Goal: Task Accomplishment & Management: Manage account settings

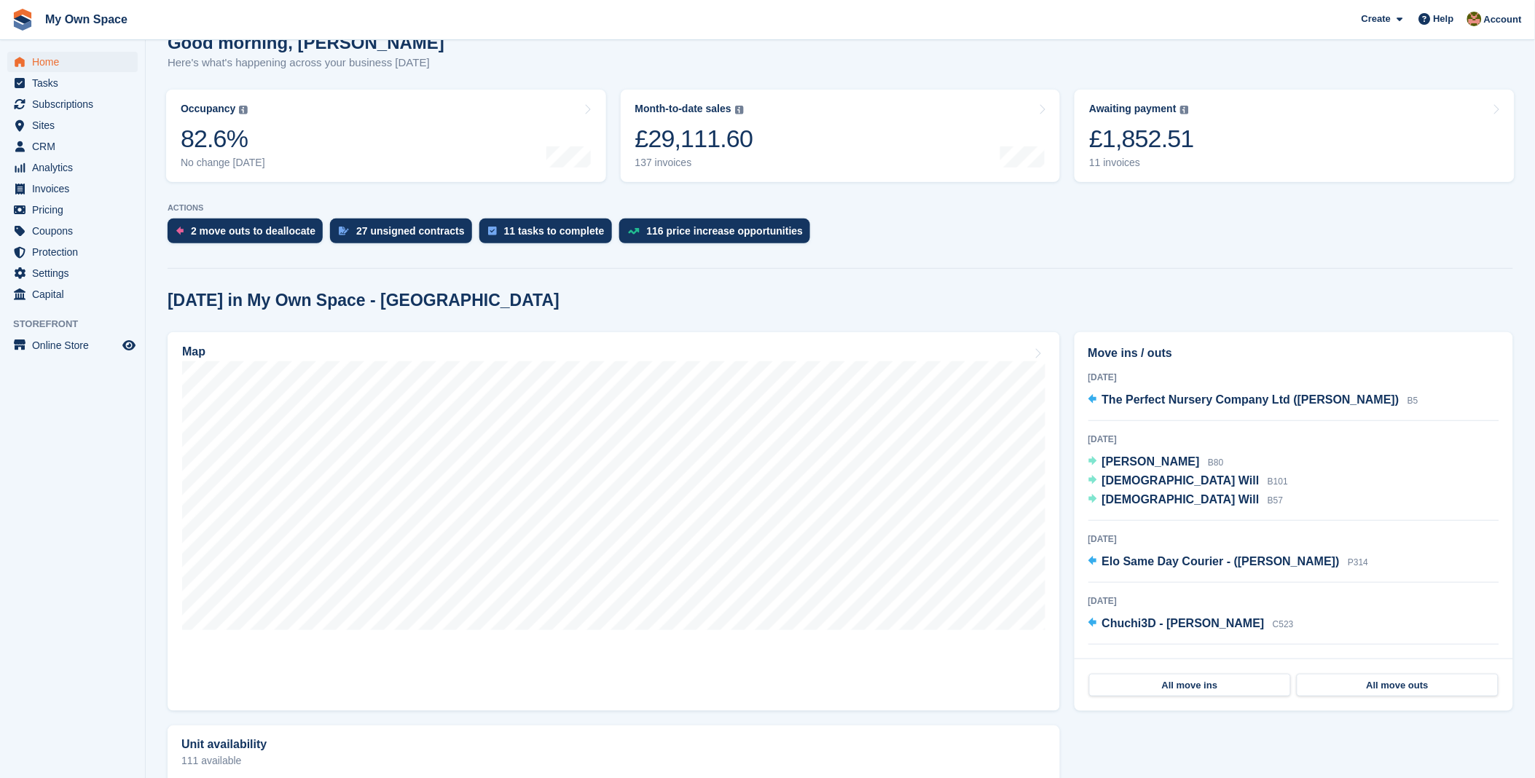
scroll to position [162, 0]
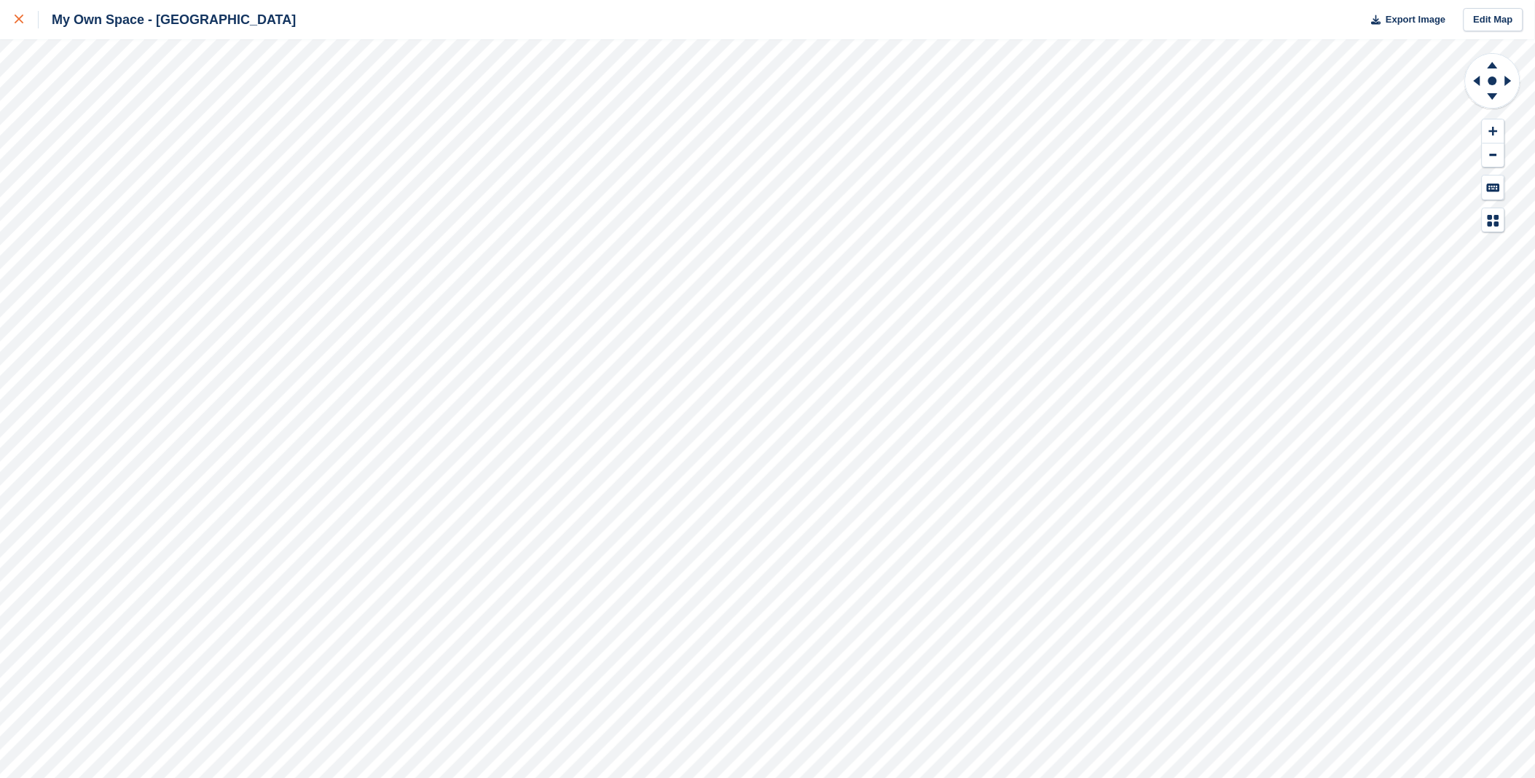
click at [25, 22] on div at bounding box center [27, 19] width 24 height 17
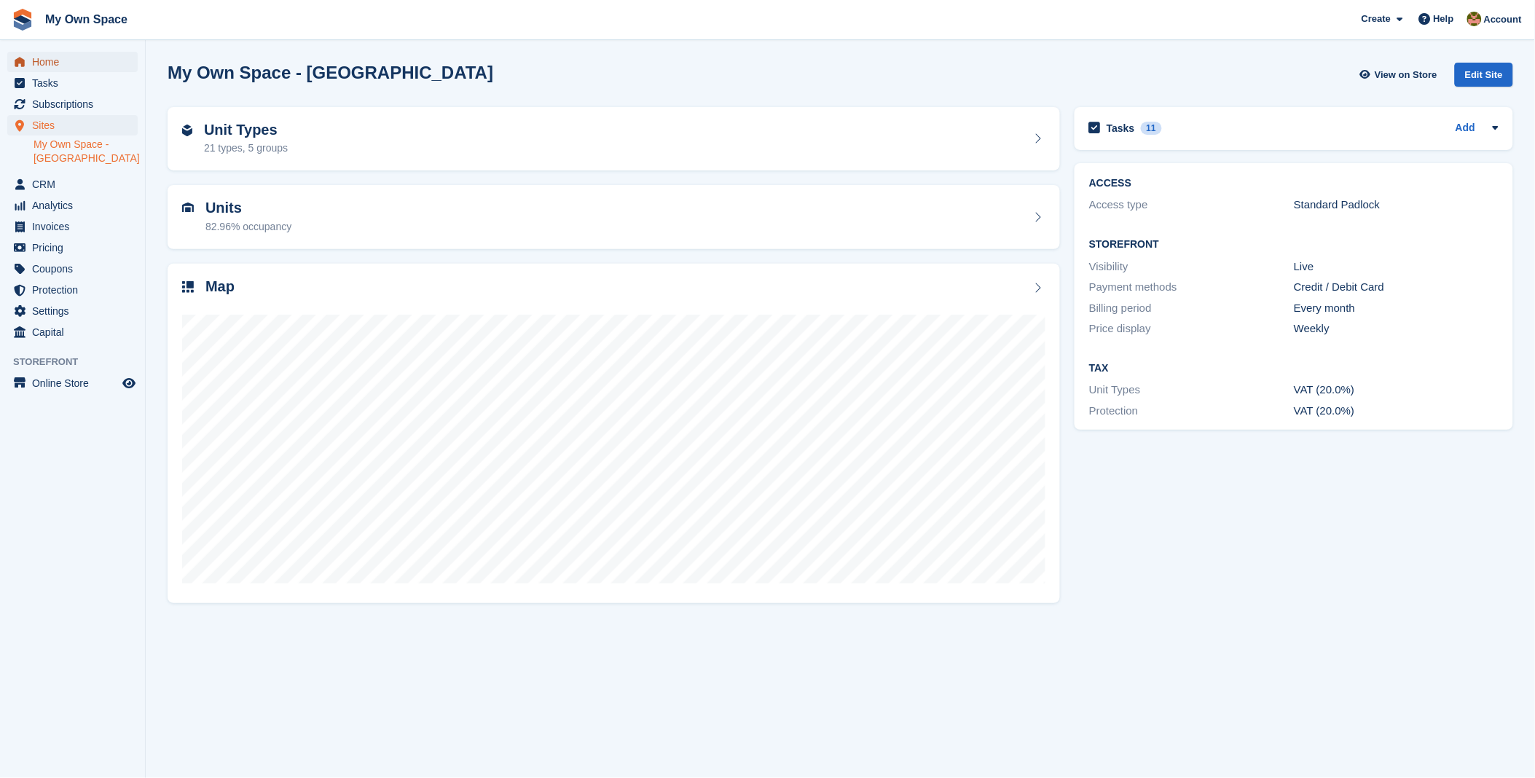
click at [60, 66] on span "Home" at bounding box center [75, 62] width 87 height 20
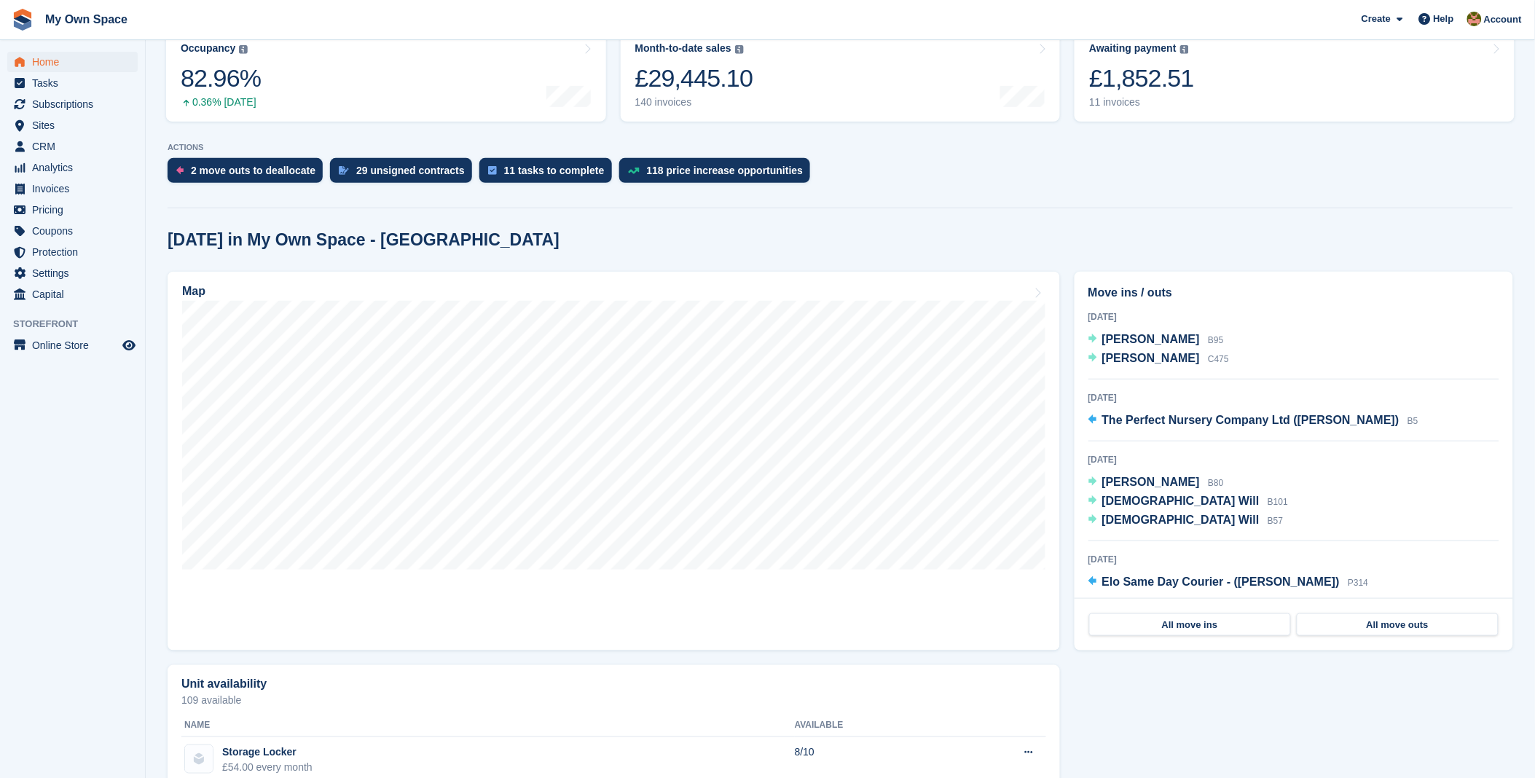
scroll to position [243, 0]
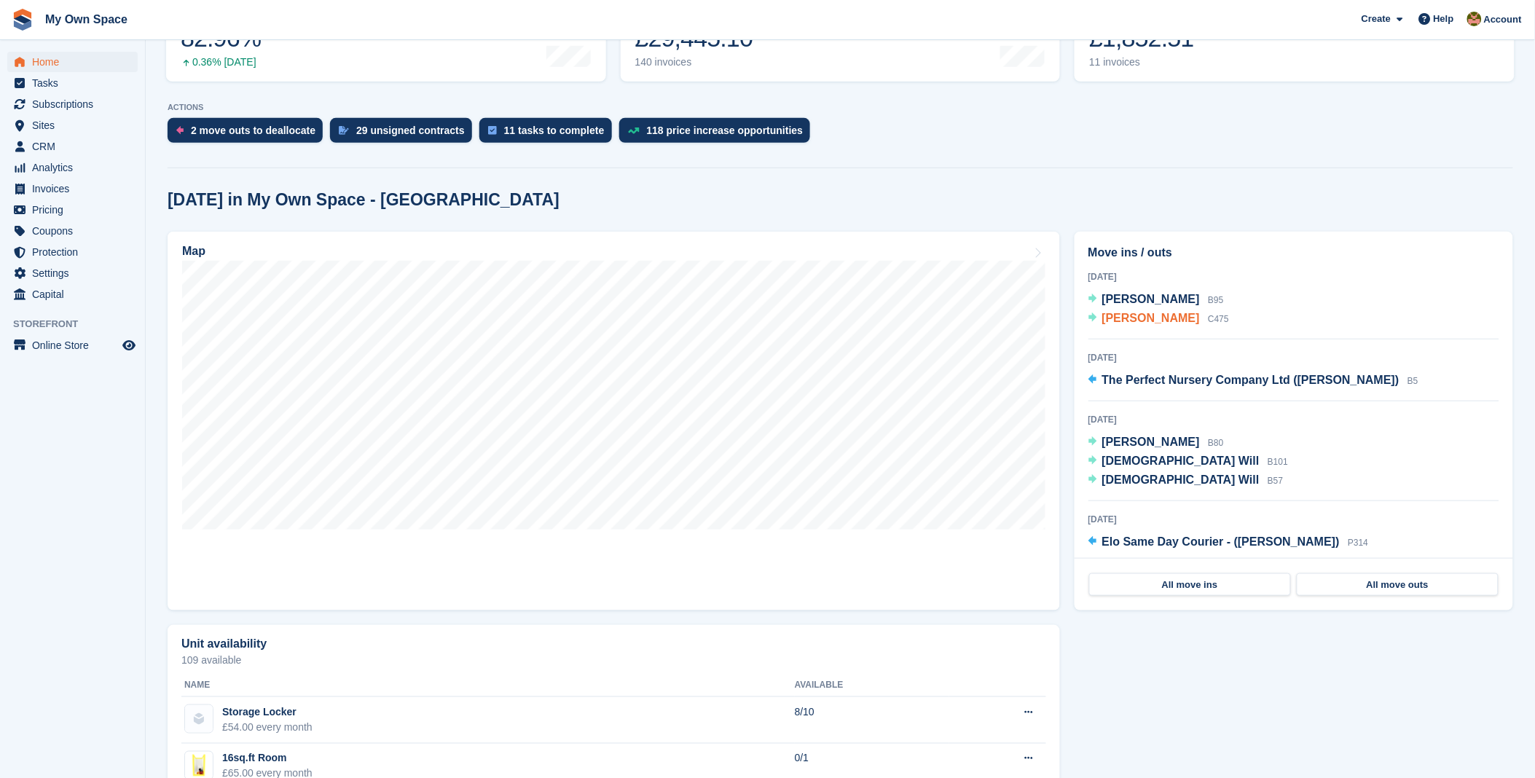
click at [1151, 323] on span "[PERSON_NAME]" at bounding box center [1151, 318] width 98 height 12
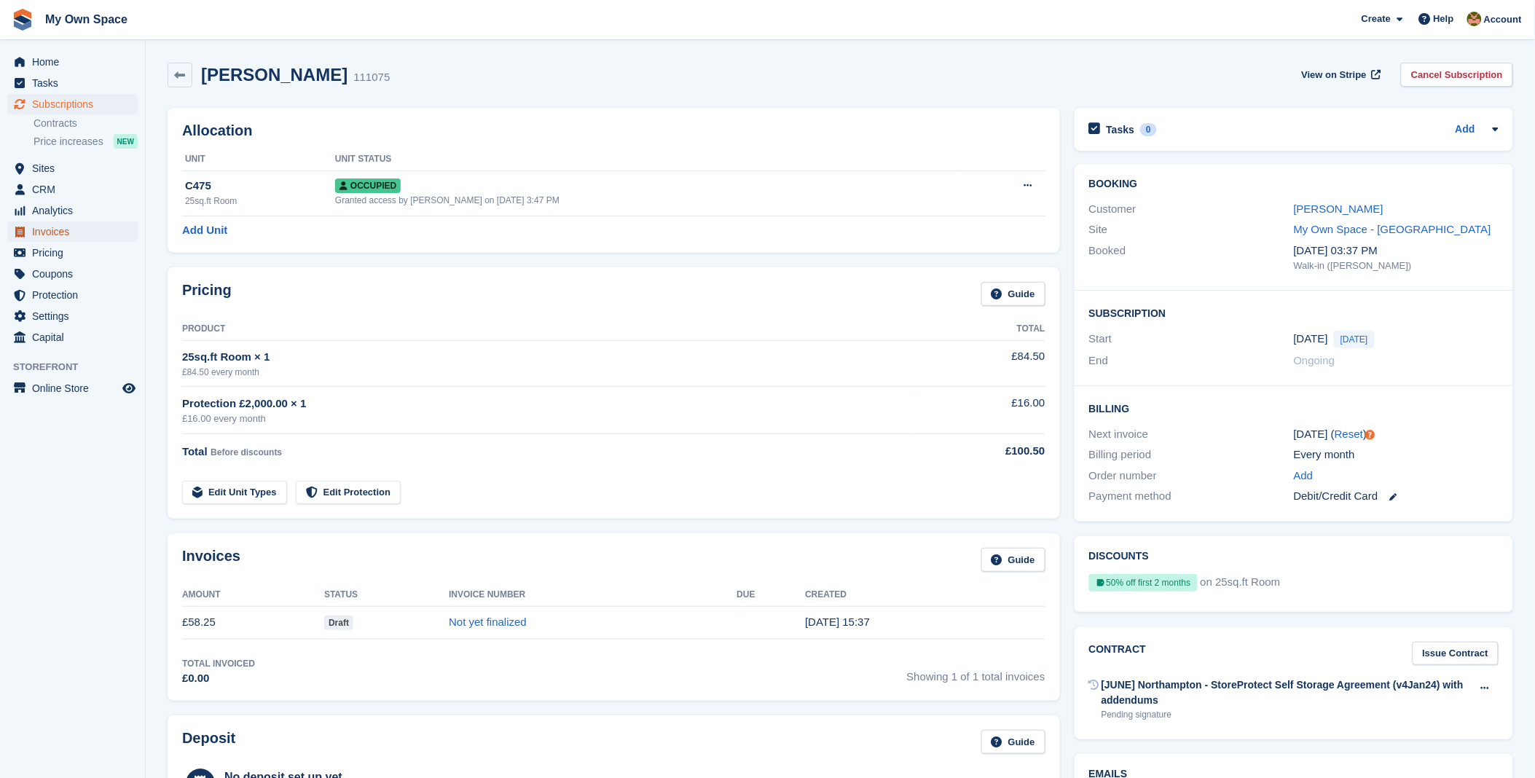
click at [52, 228] on span "Invoices" at bounding box center [75, 231] width 87 height 20
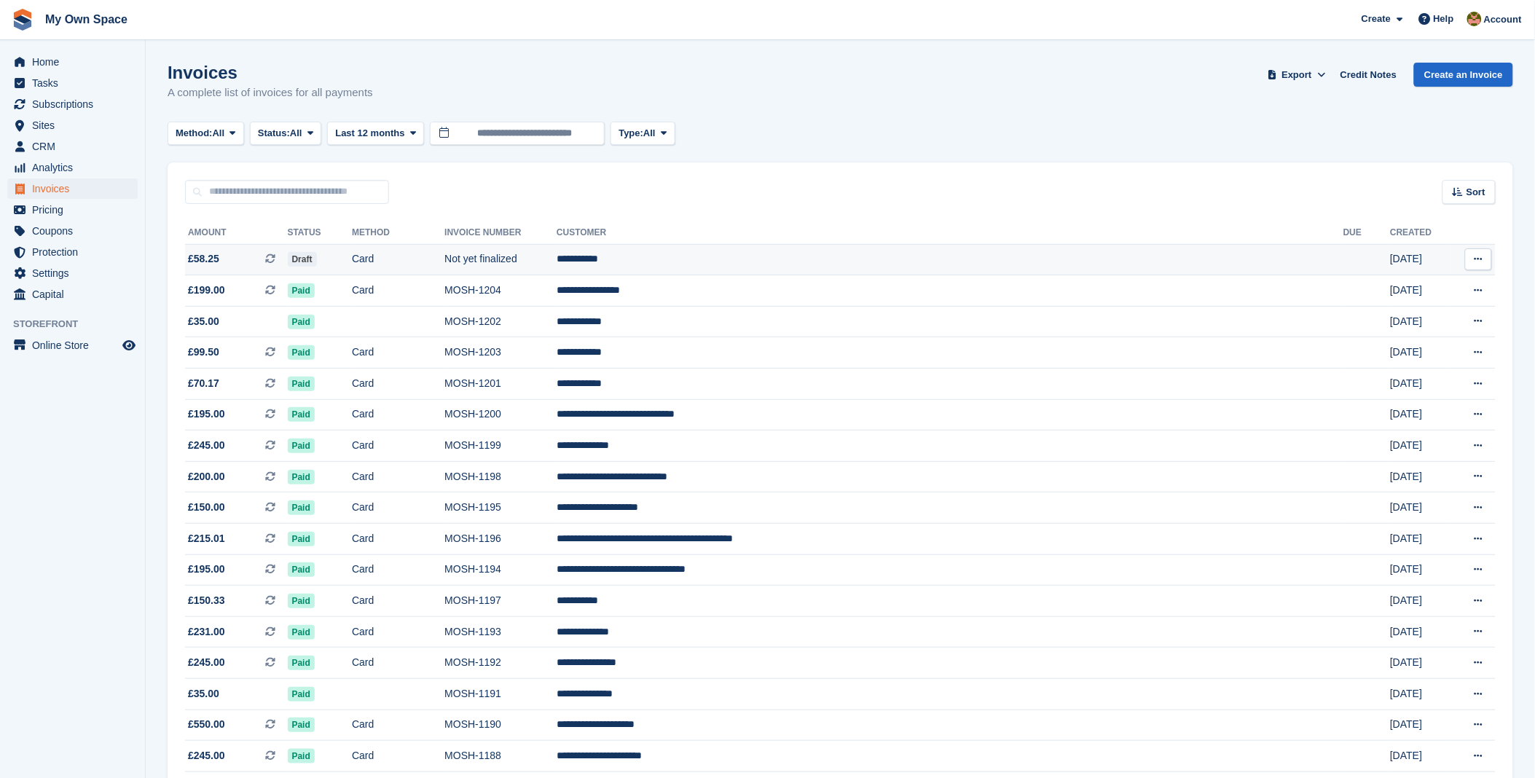
click at [771, 261] on td "**********" at bounding box center [950, 259] width 787 height 31
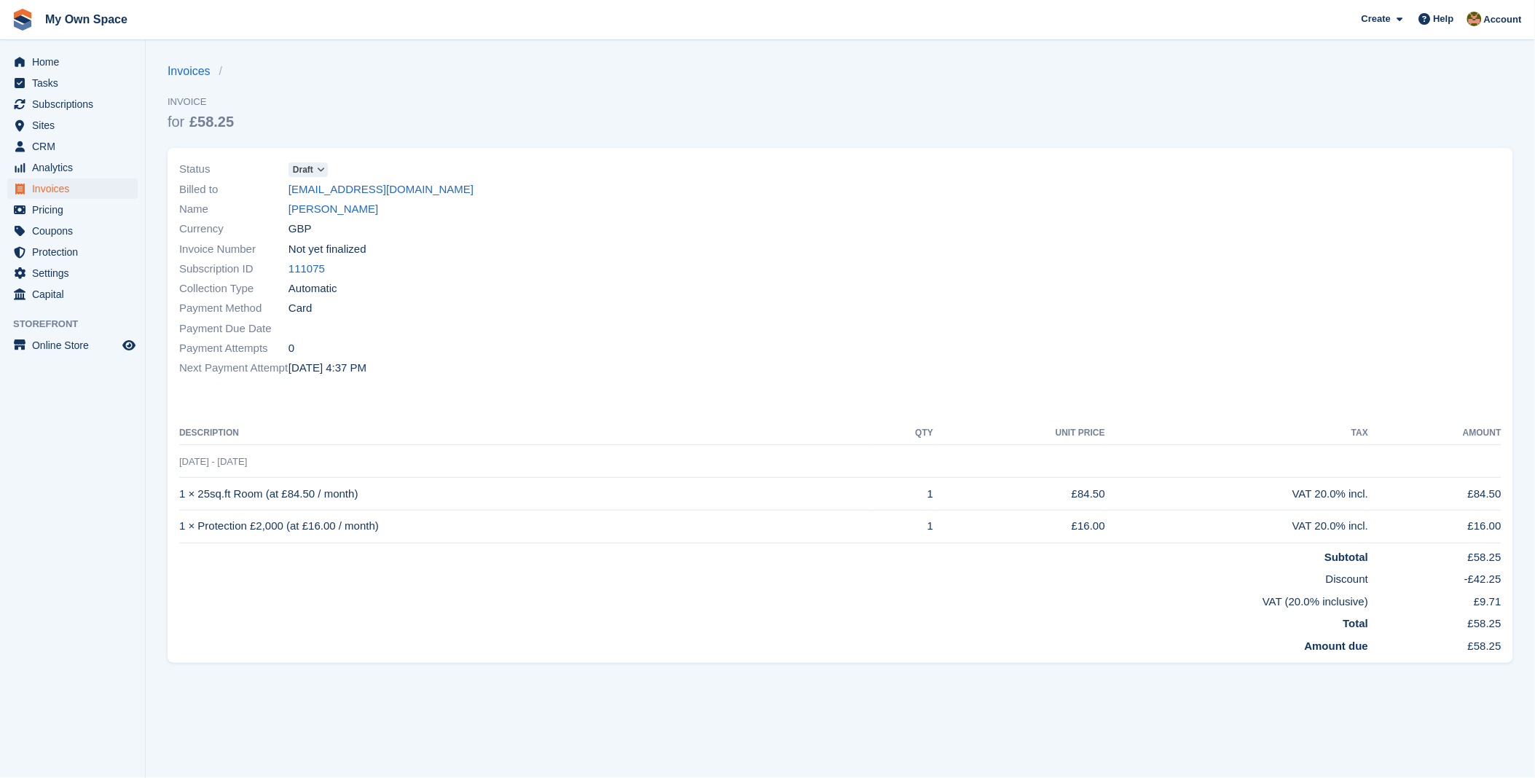
click at [308, 164] on span "Draft" at bounding box center [303, 169] width 20 height 13
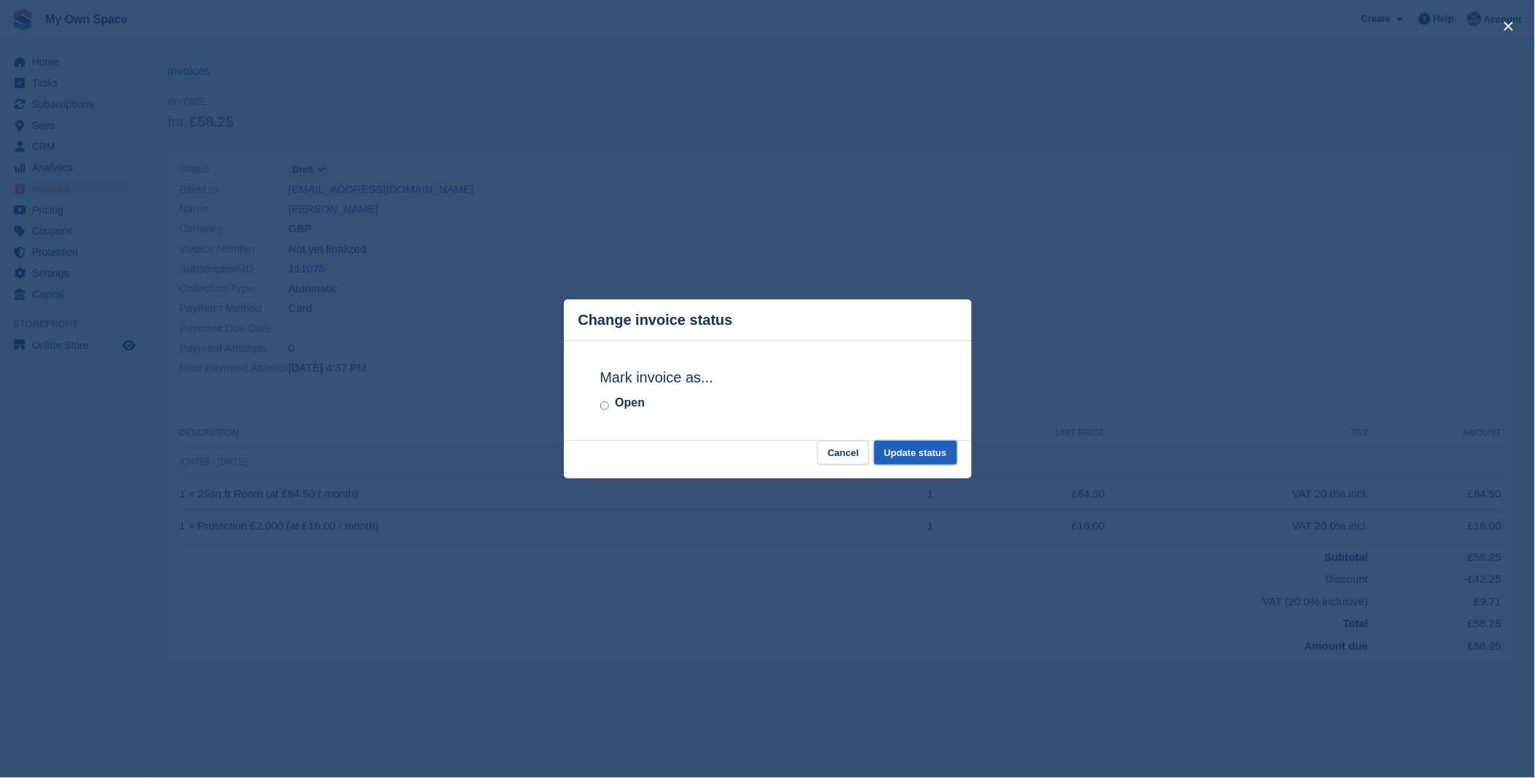
click at [909, 453] on button "Update status" at bounding box center [915, 453] width 83 height 24
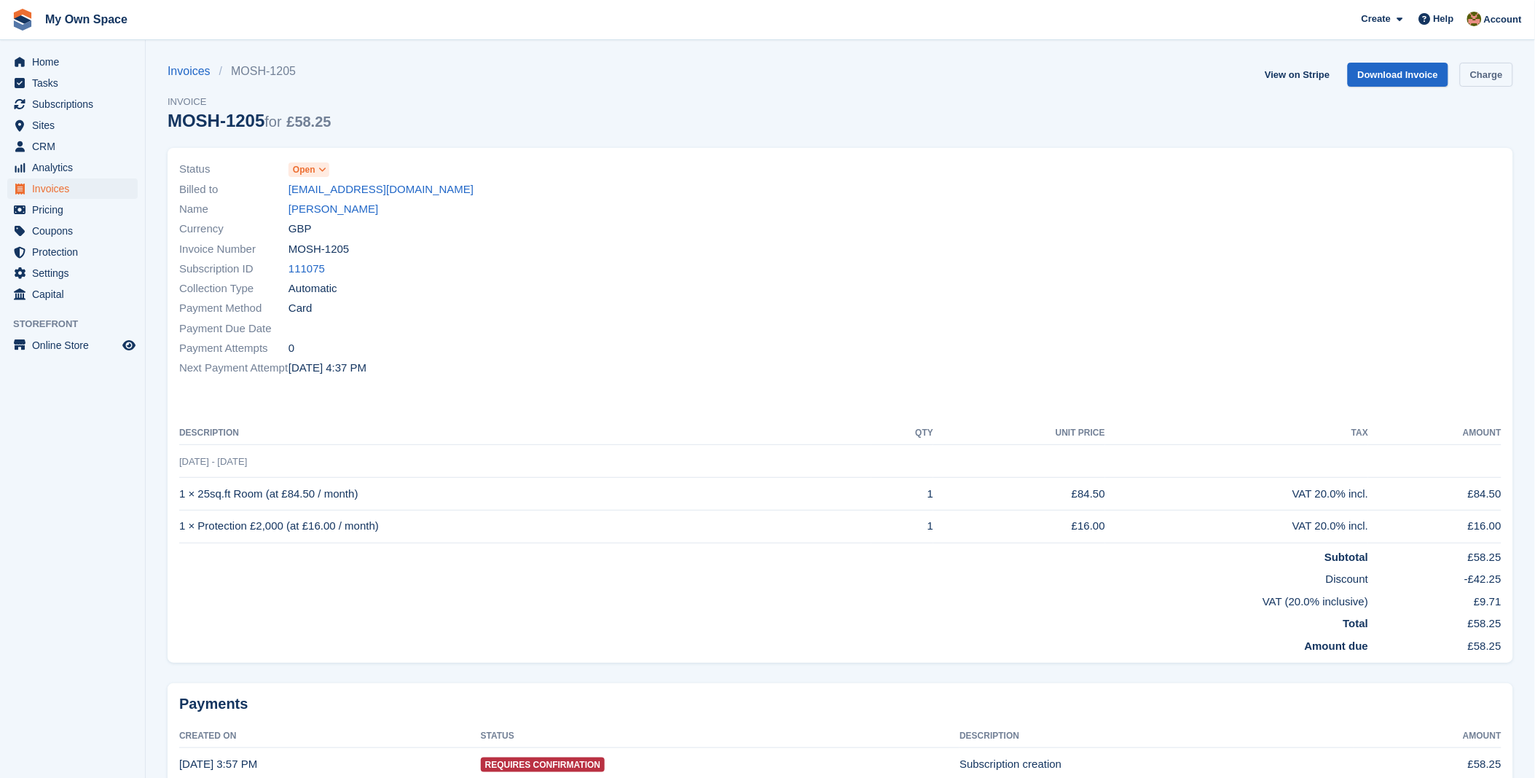
click at [1486, 74] on link "Charge" at bounding box center [1486, 75] width 53 height 24
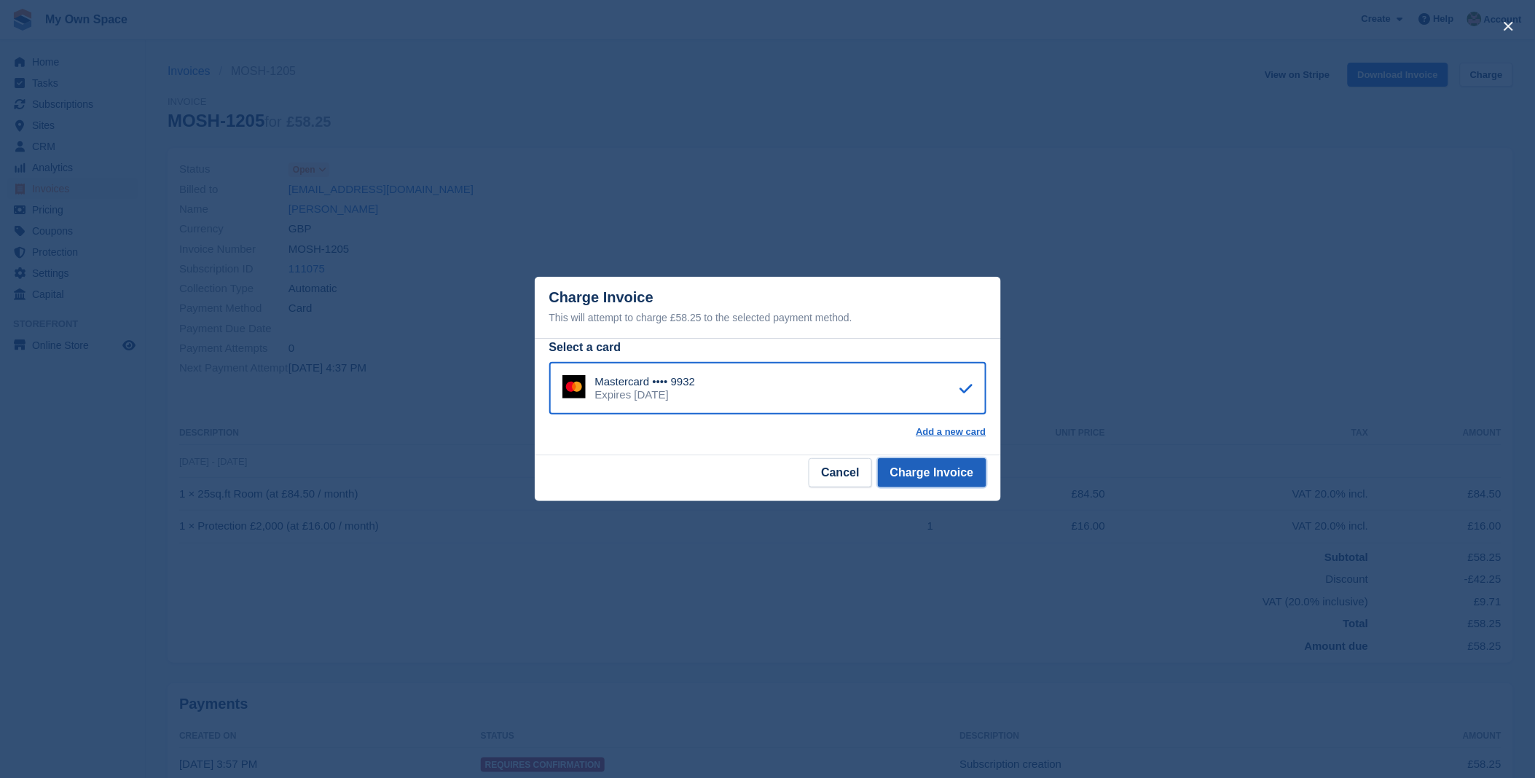
click at [919, 468] on button "Charge Invoice" at bounding box center [932, 472] width 109 height 29
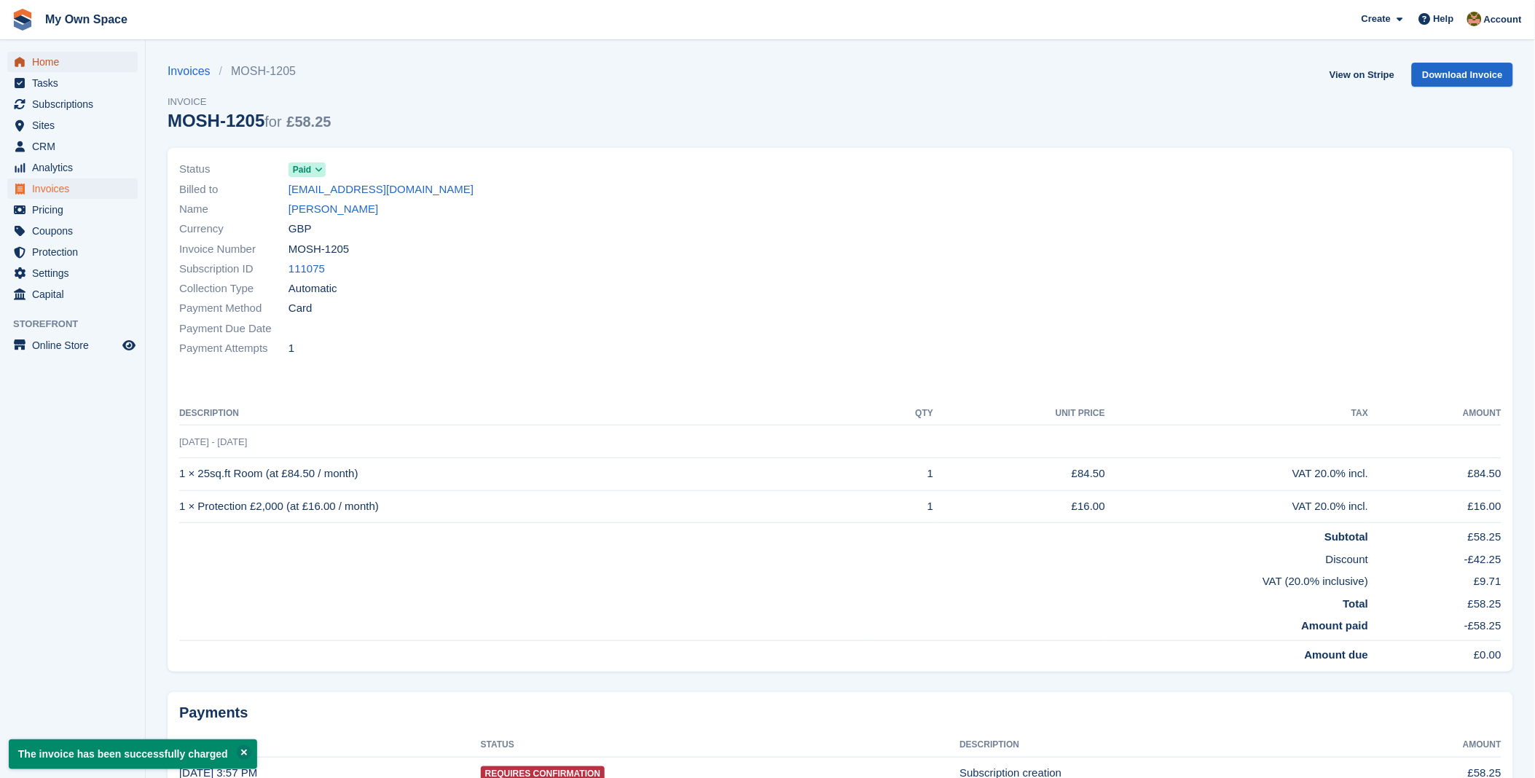
click at [50, 57] on span "Home" at bounding box center [75, 62] width 87 height 20
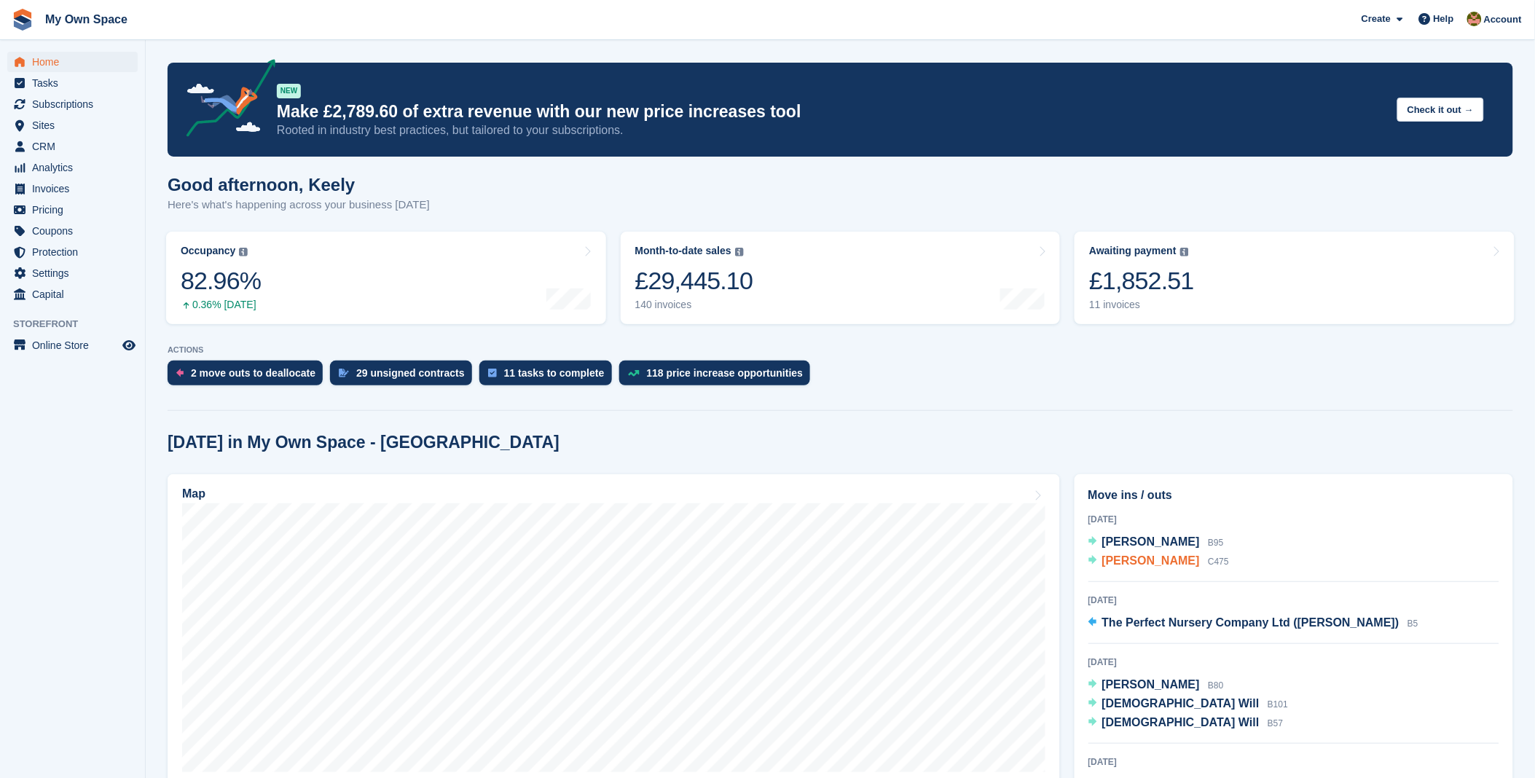
click at [1139, 562] on span "[PERSON_NAME]" at bounding box center [1151, 560] width 98 height 12
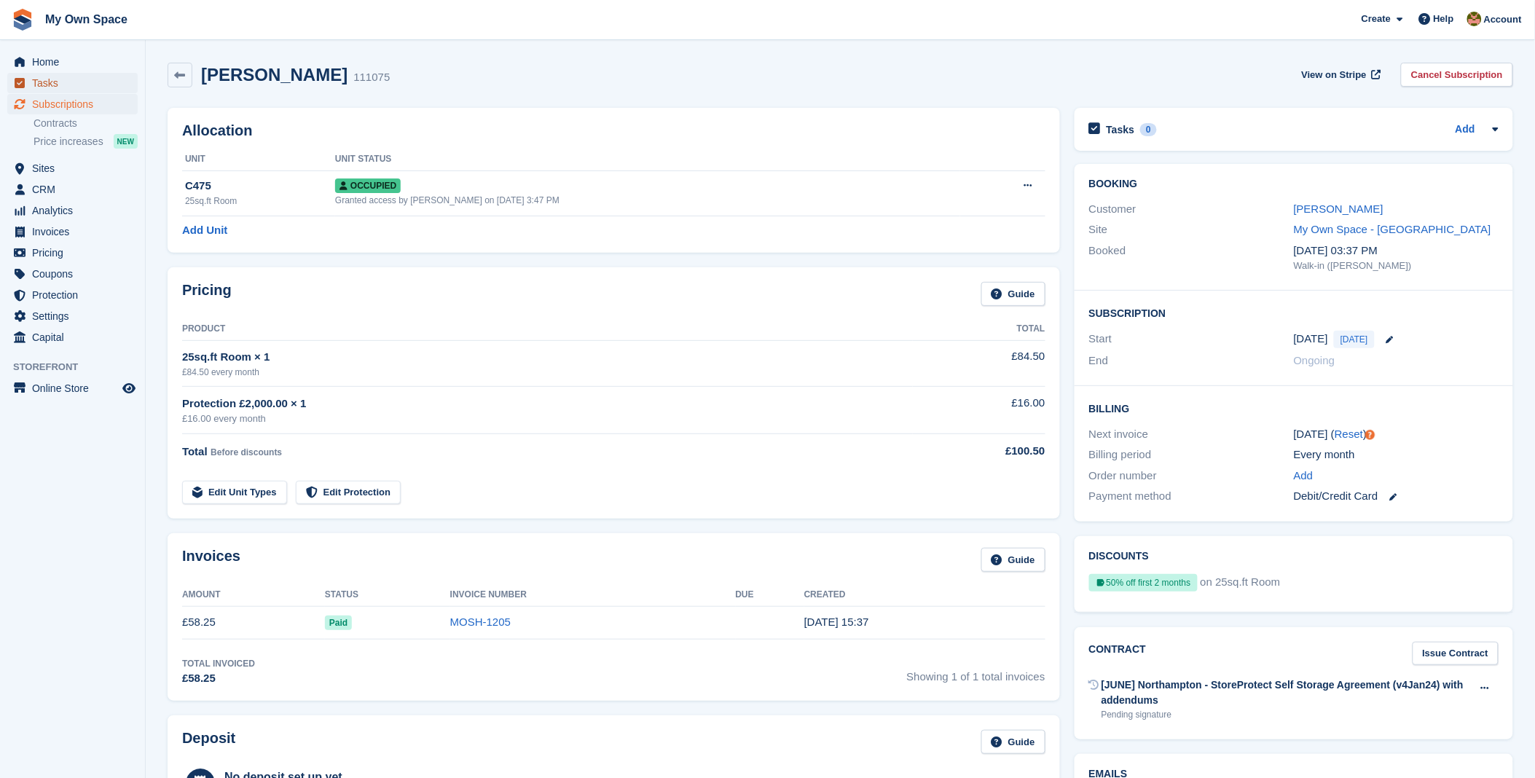
click at [62, 76] on span "Tasks" at bounding box center [75, 83] width 87 height 20
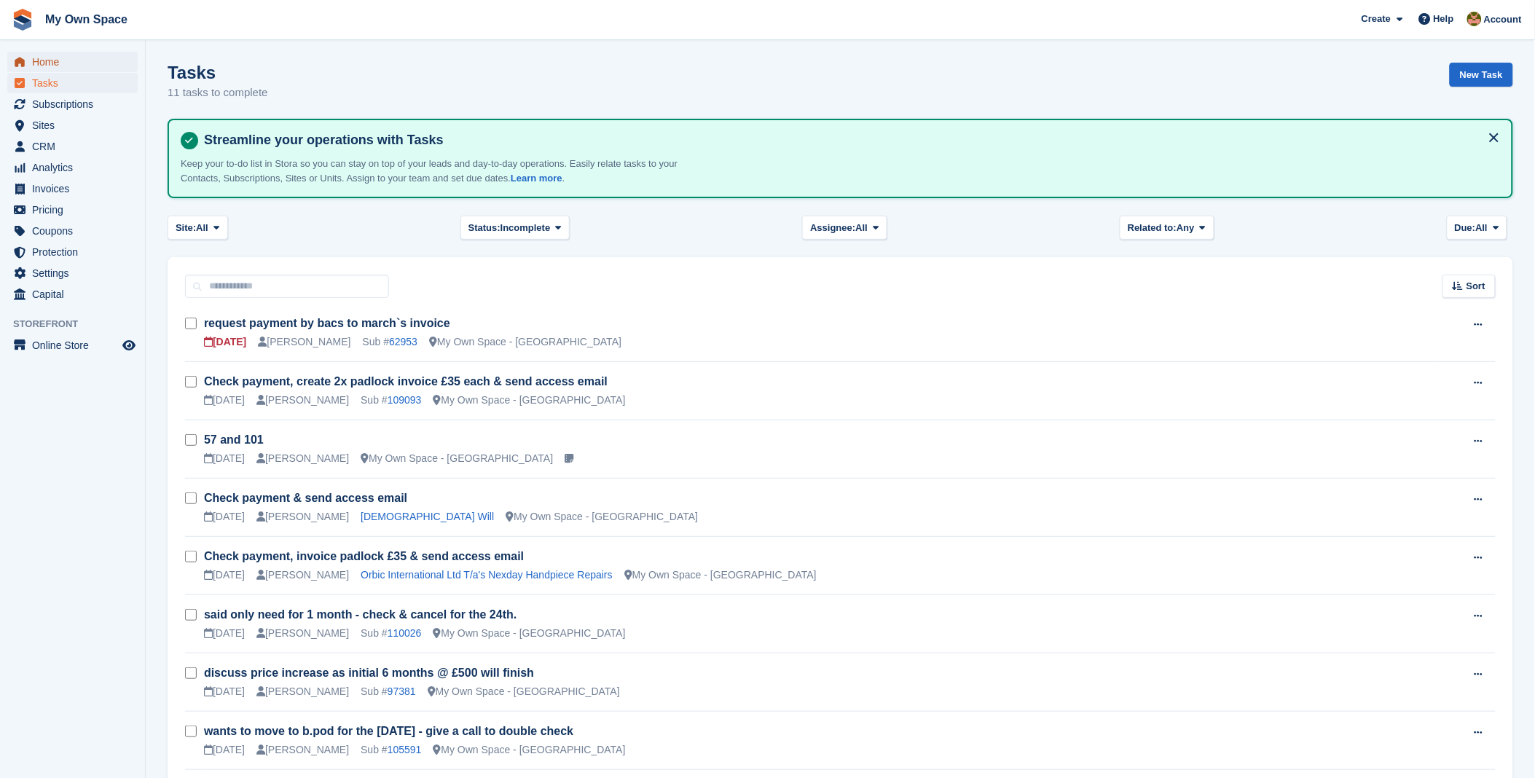
click at [55, 57] on span "Home" at bounding box center [75, 62] width 87 height 20
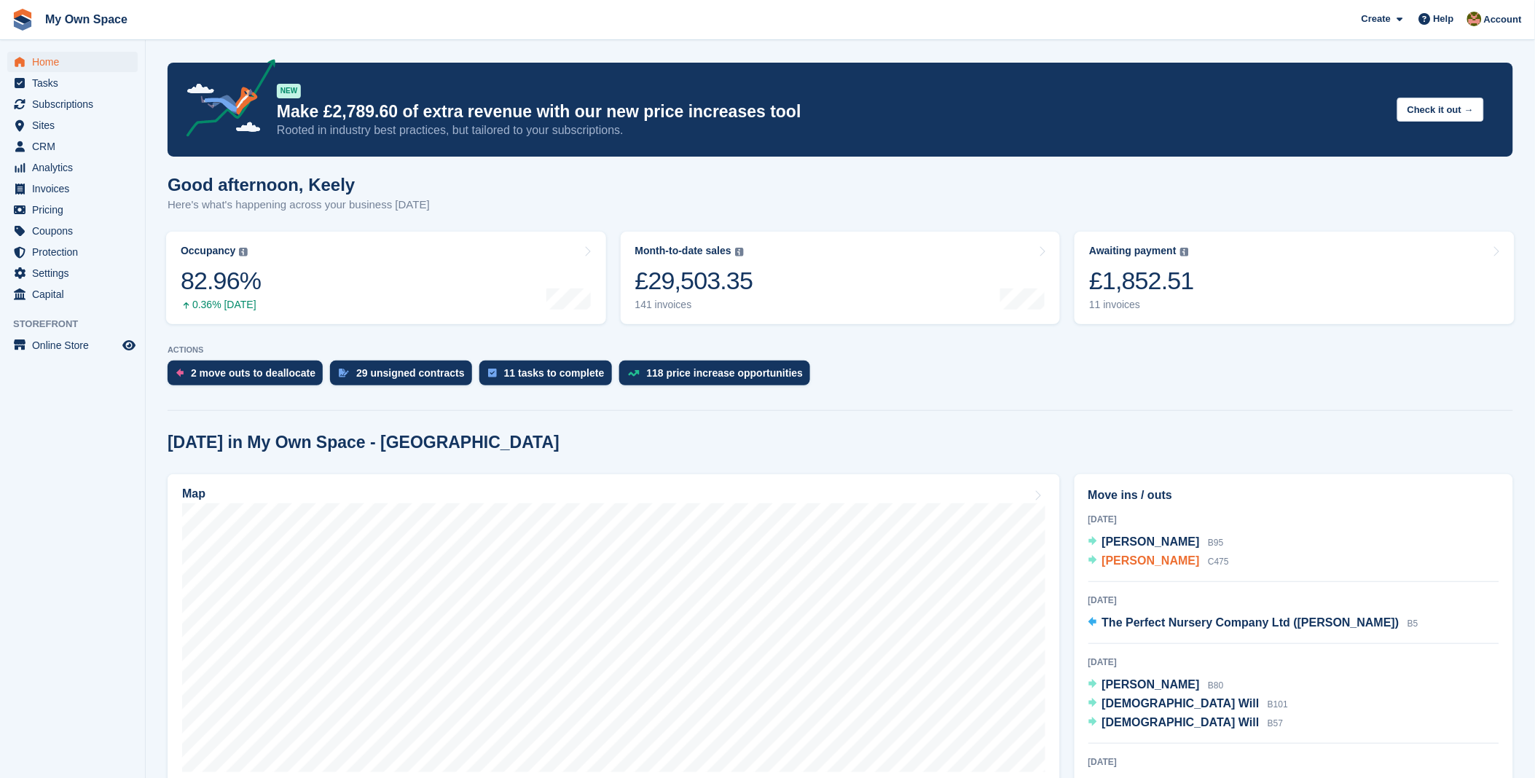
click at [1142, 562] on span "Joanne Hall" at bounding box center [1151, 560] width 98 height 12
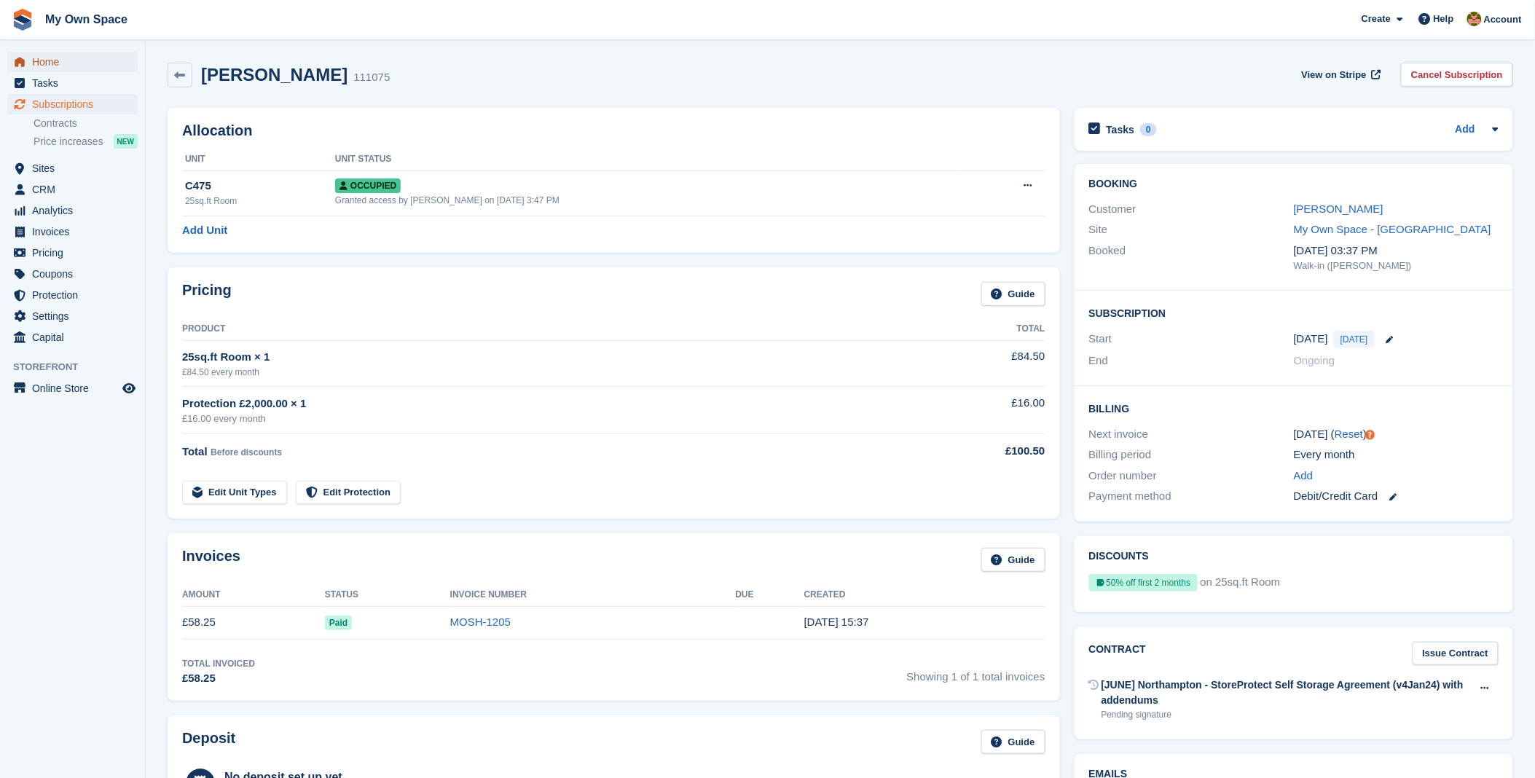
click at [57, 53] on span "Home" at bounding box center [75, 62] width 87 height 20
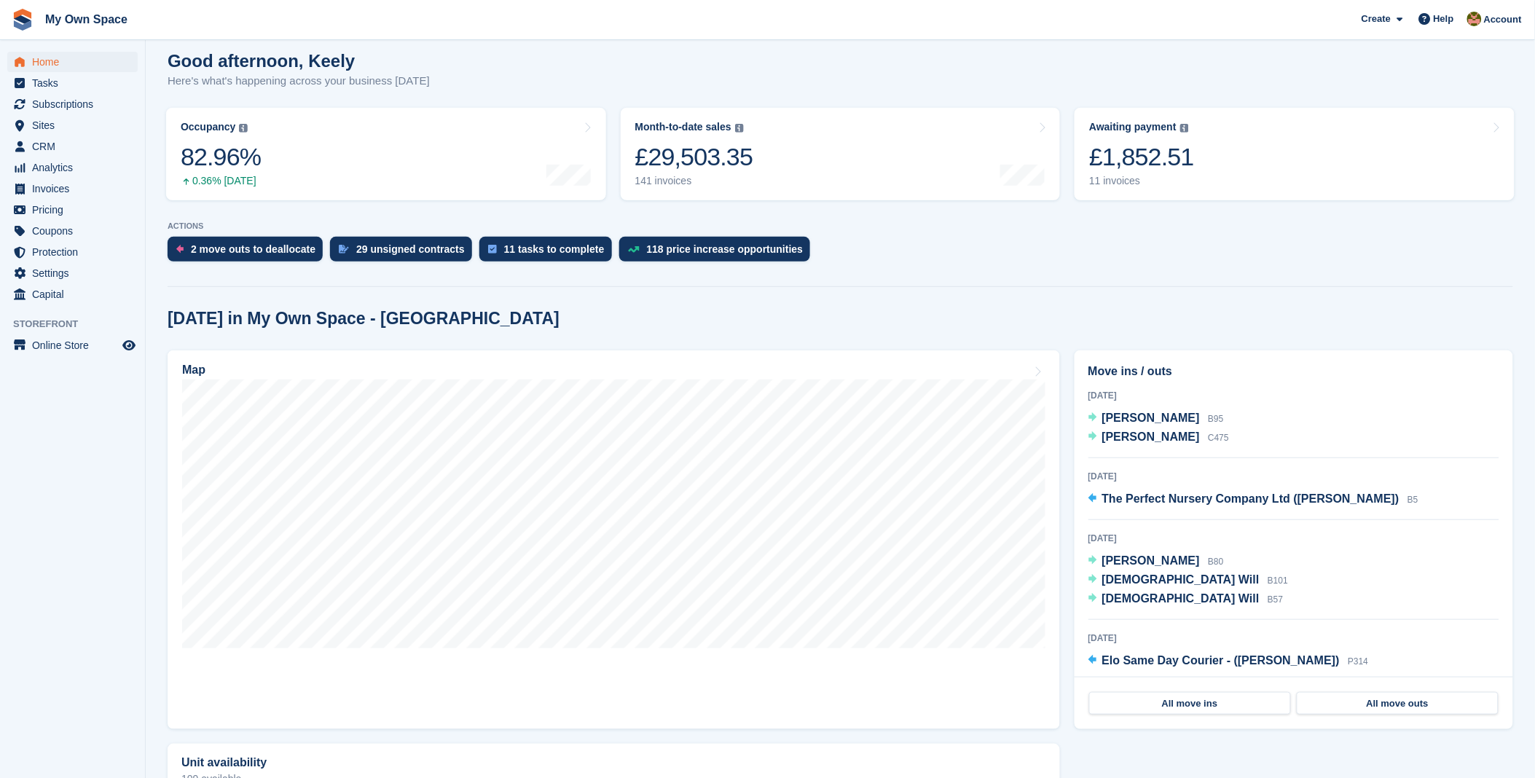
scroll to position [243, 0]
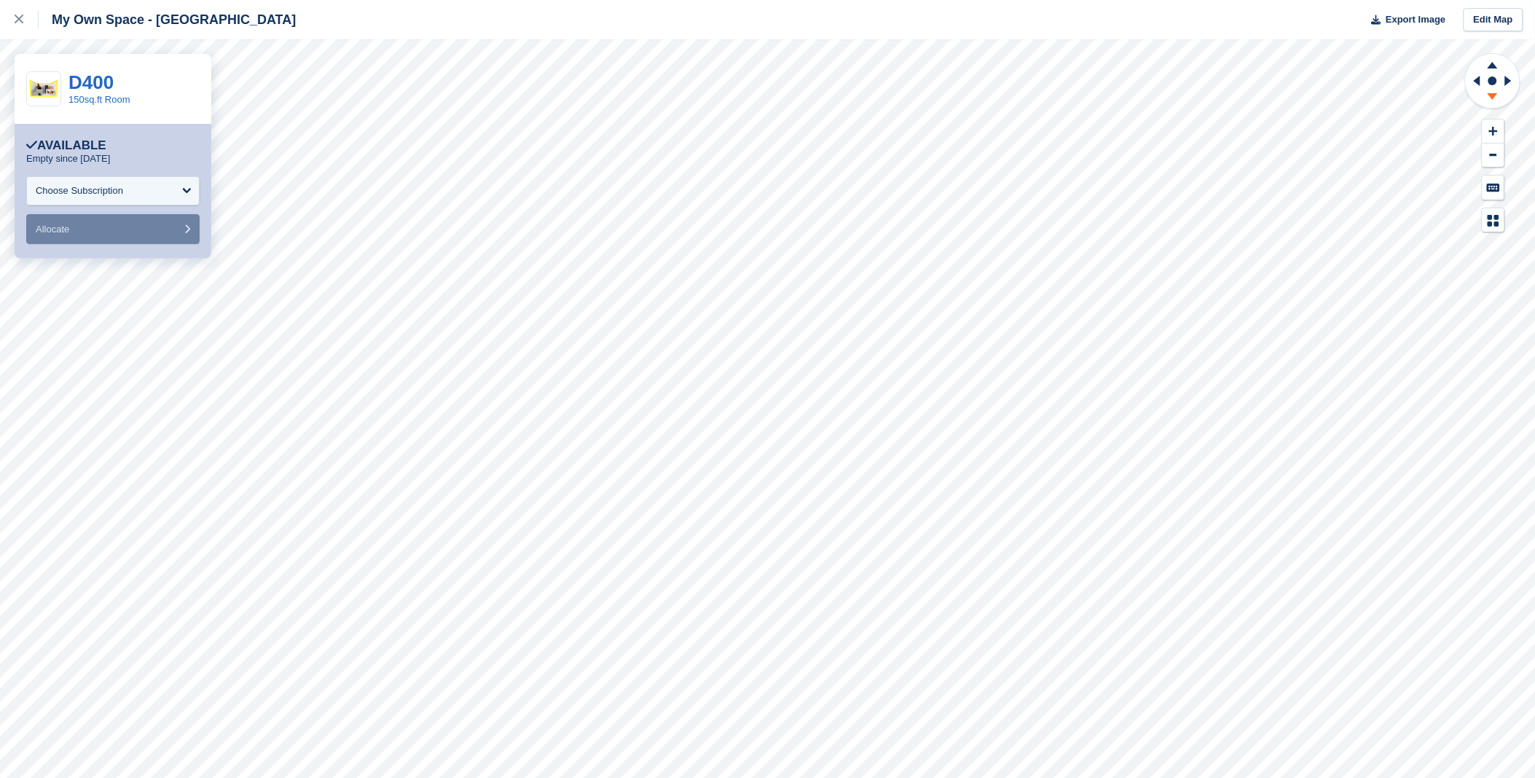
click at [1496, 97] on icon at bounding box center [1493, 99] width 38 height 18
click at [1488, 63] on icon at bounding box center [1493, 63] width 38 height 18
click at [1495, 91] on icon at bounding box center [1493, 99] width 38 height 18
click at [20, 18] on icon at bounding box center [19, 19] width 9 height 9
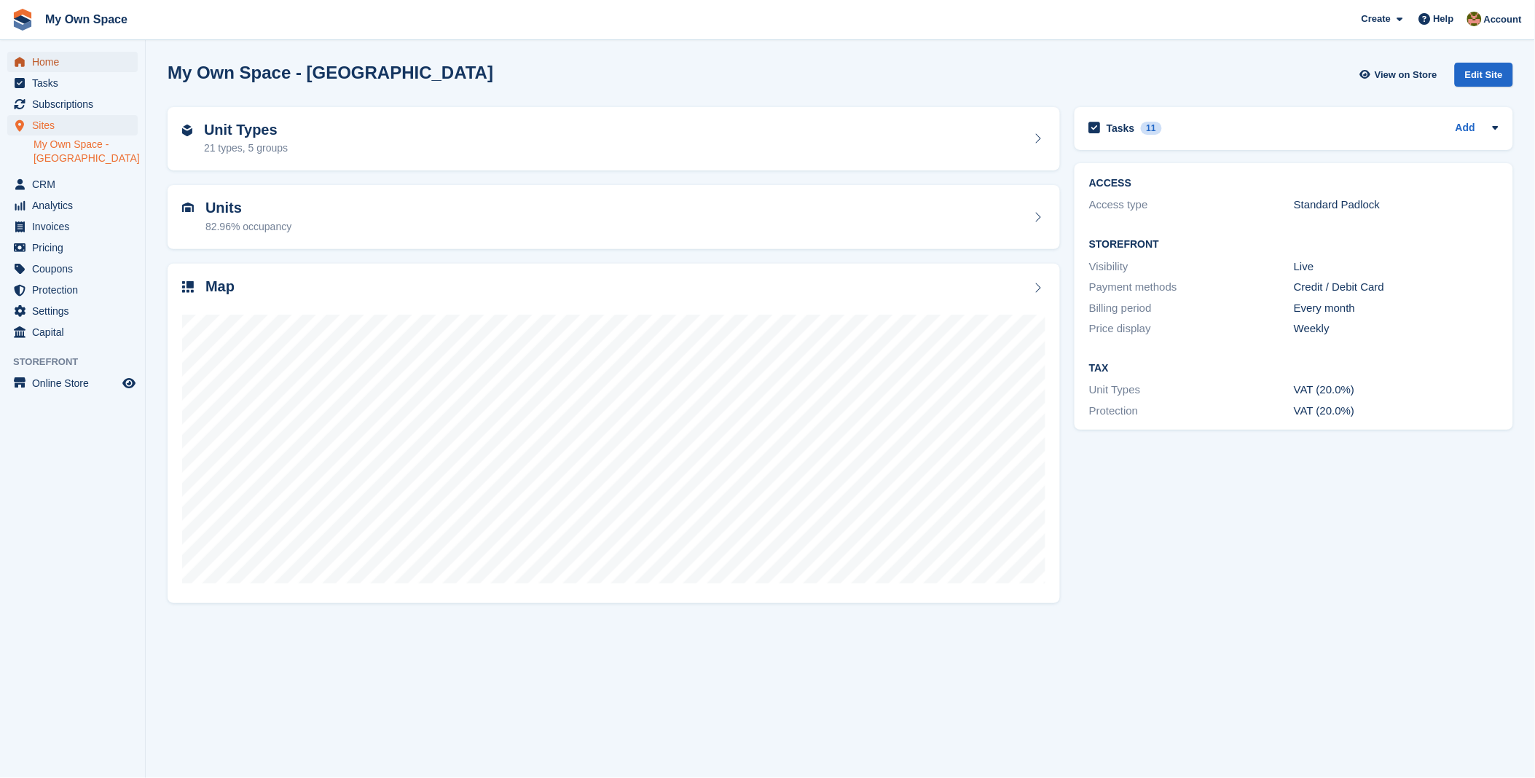
click at [68, 66] on span "Home" at bounding box center [75, 62] width 87 height 20
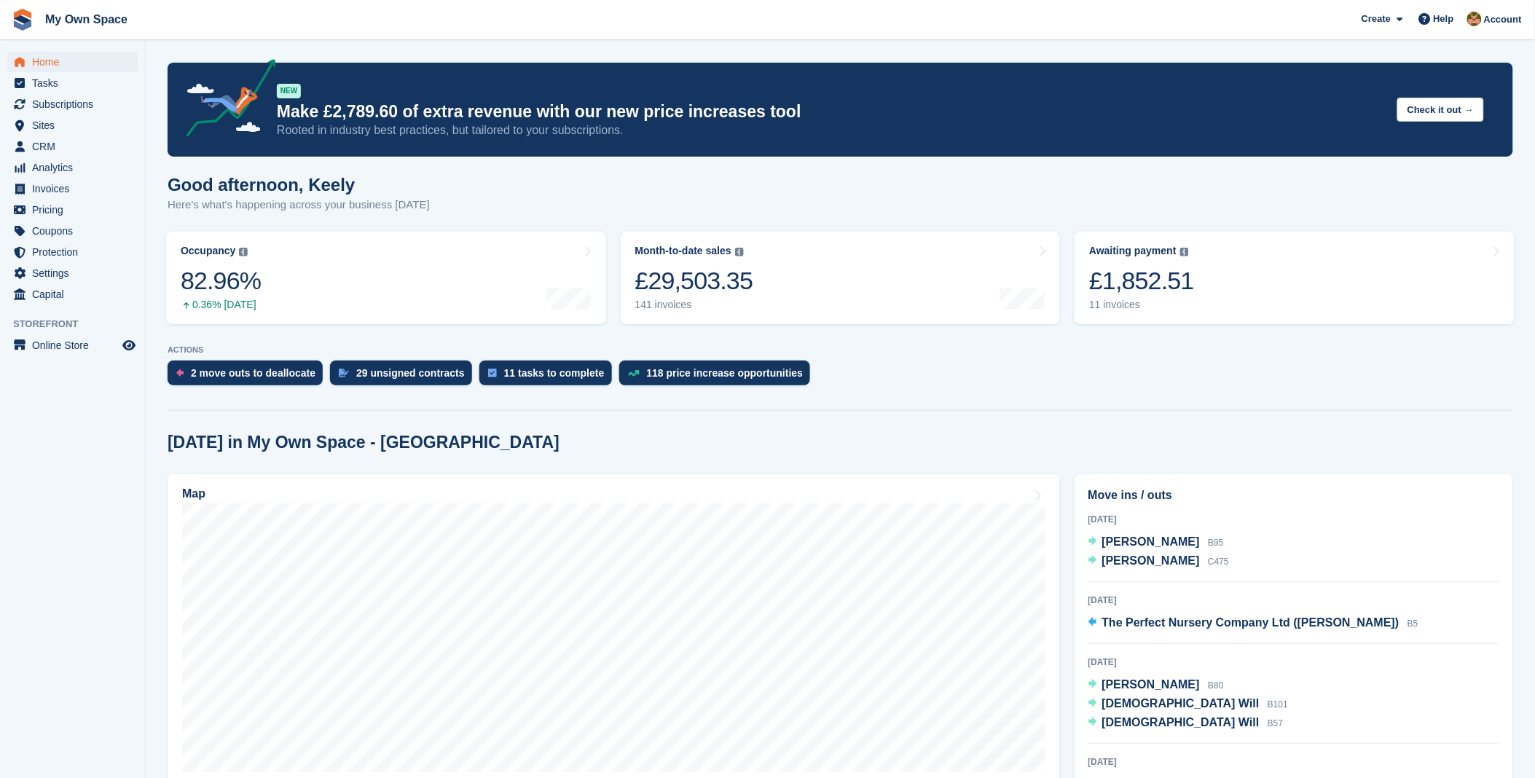
scroll to position [243, 0]
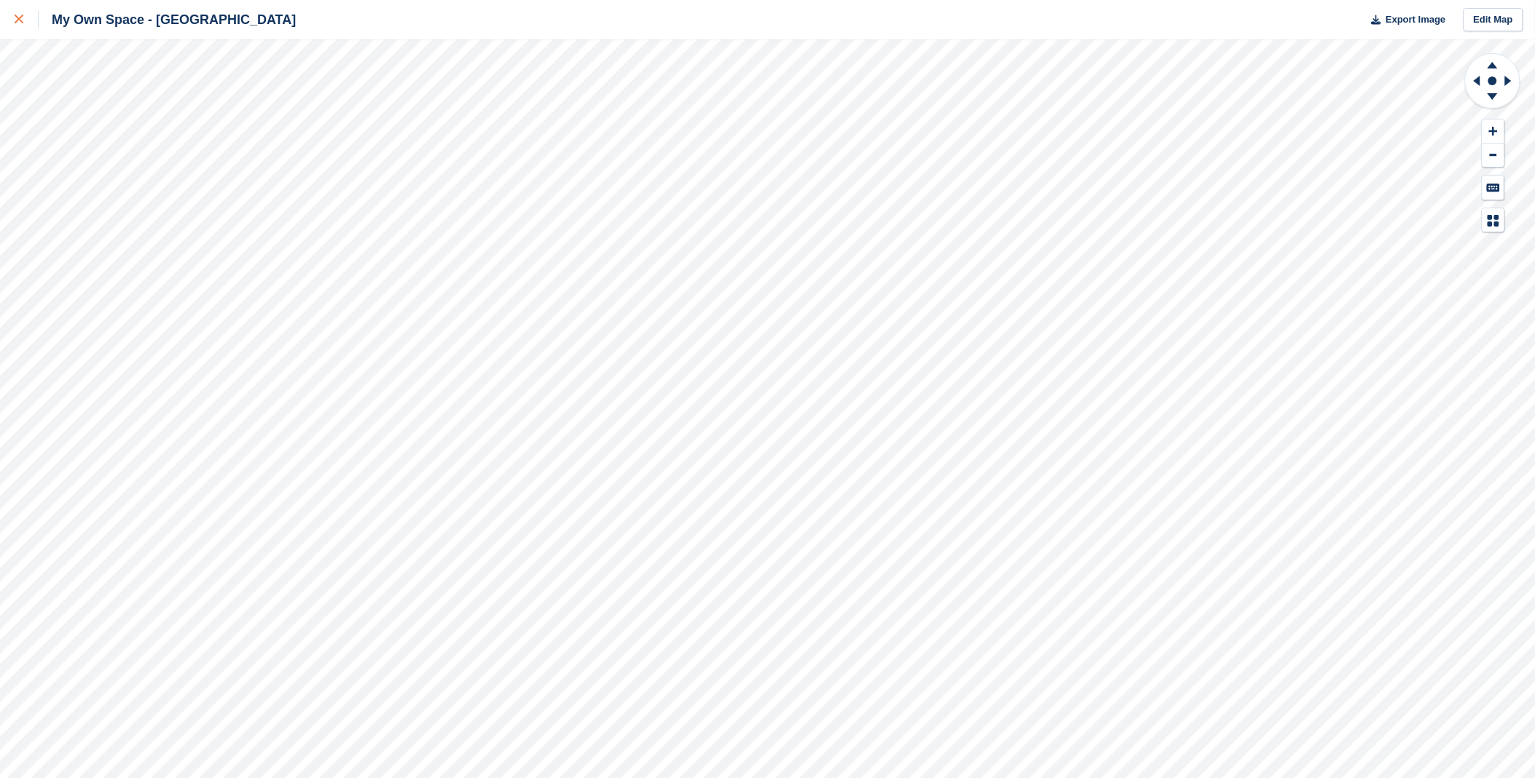
click at [19, 15] on icon at bounding box center [19, 19] width 9 height 9
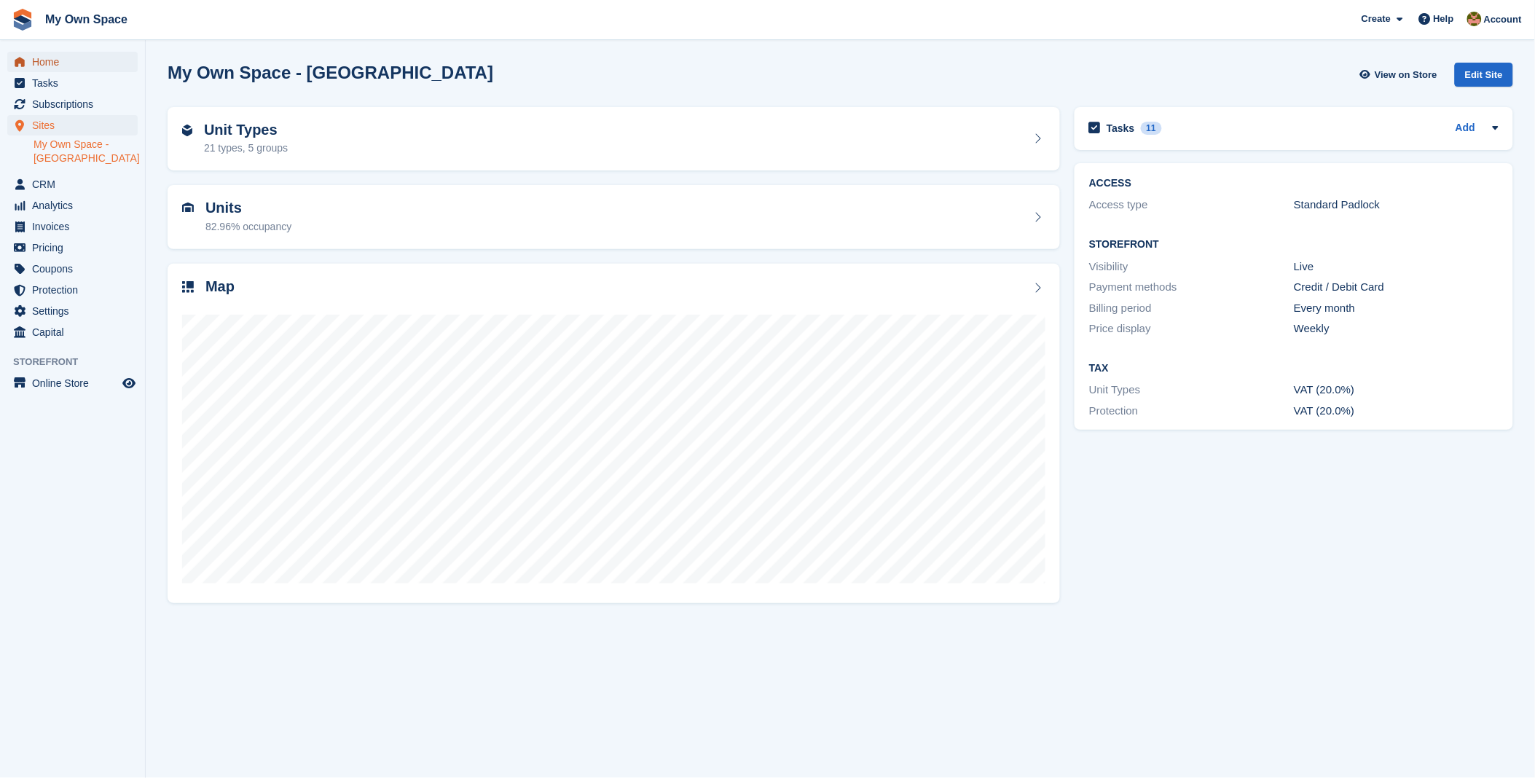
click at [60, 62] on span "Home" at bounding box center [75, 62] width 87 height 20
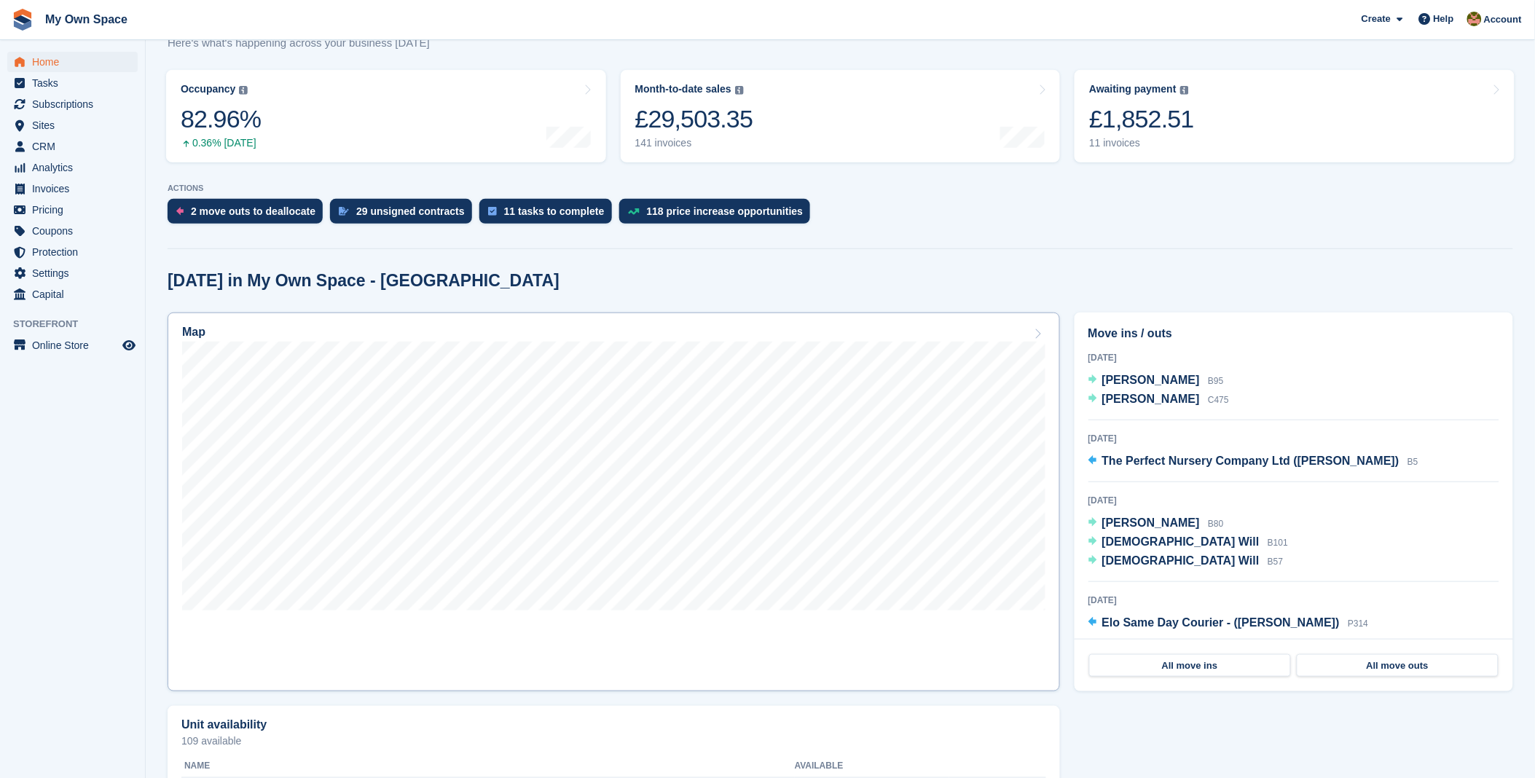
scroll to position [243, 0]
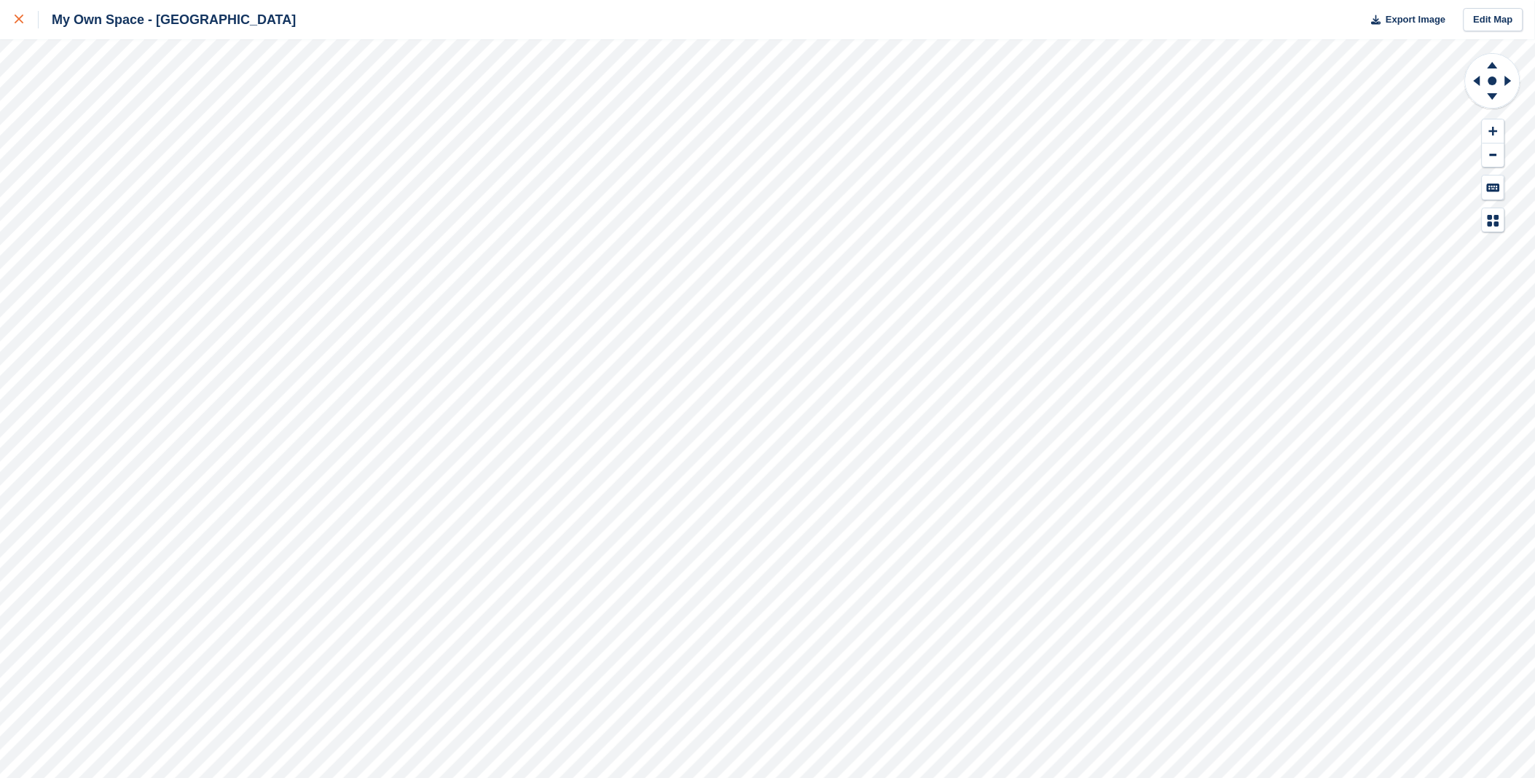
click at [9, 10] on link at bounding box center [19, 19] width 39 height 39
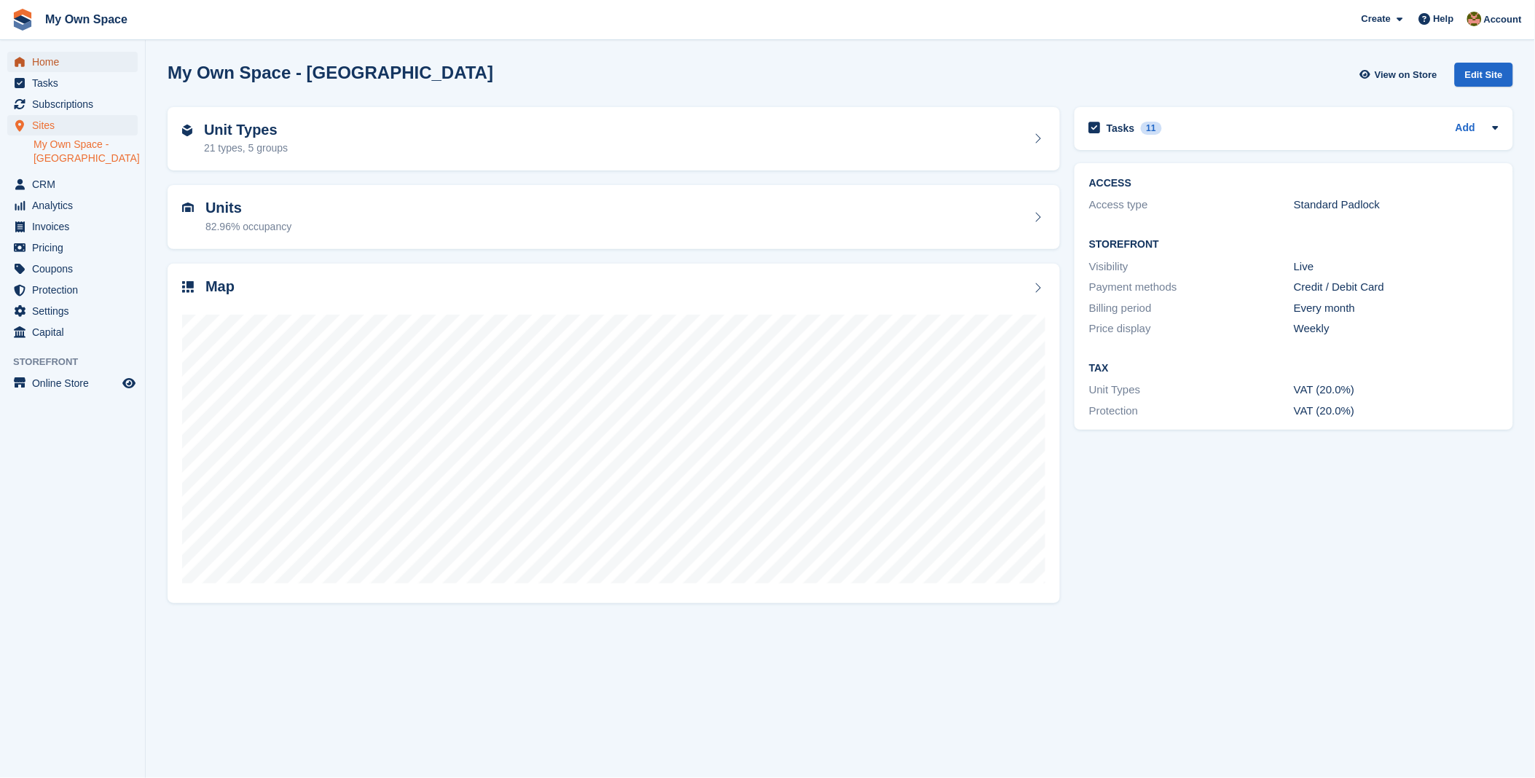
click at [39, 59] on span "Home" at bounding box center [75, 62] width 87 height 20
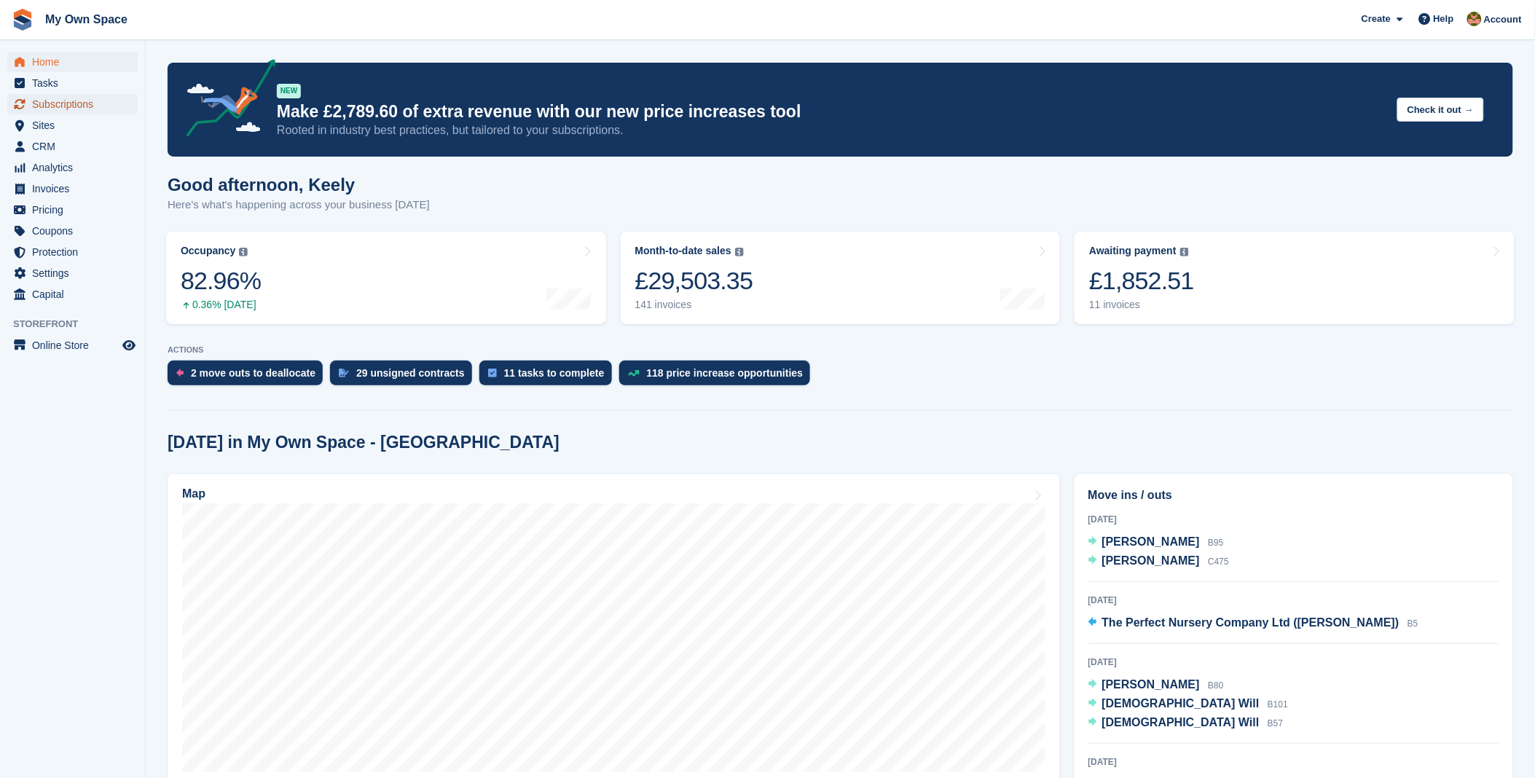
click at [52, 106] on span "Subscriptions" at bounding box center [75, 104] width 87 height 20
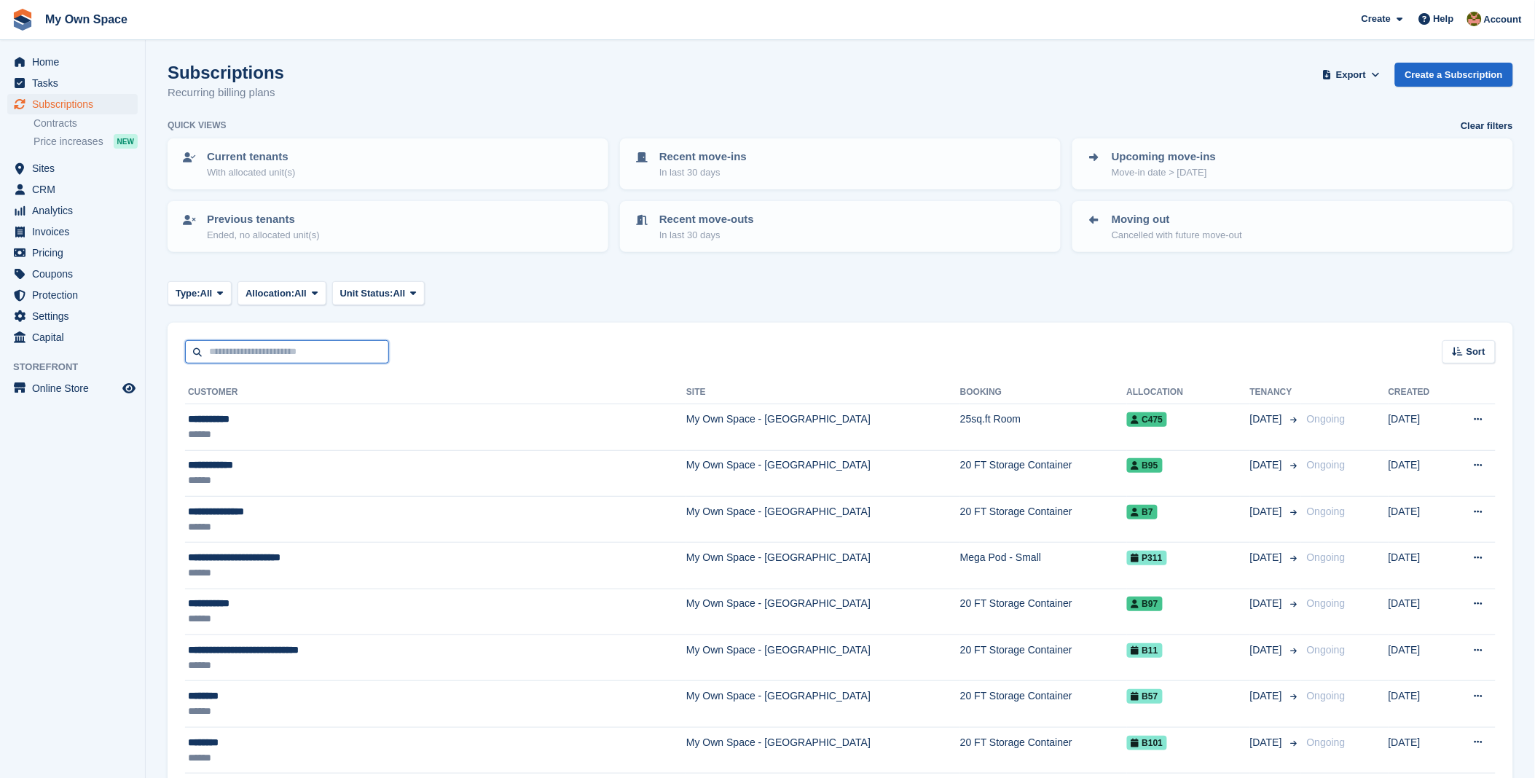
click at [250, 348] on input "text" at bounding box center [287, 352] width 204 height 24
type input "*******"
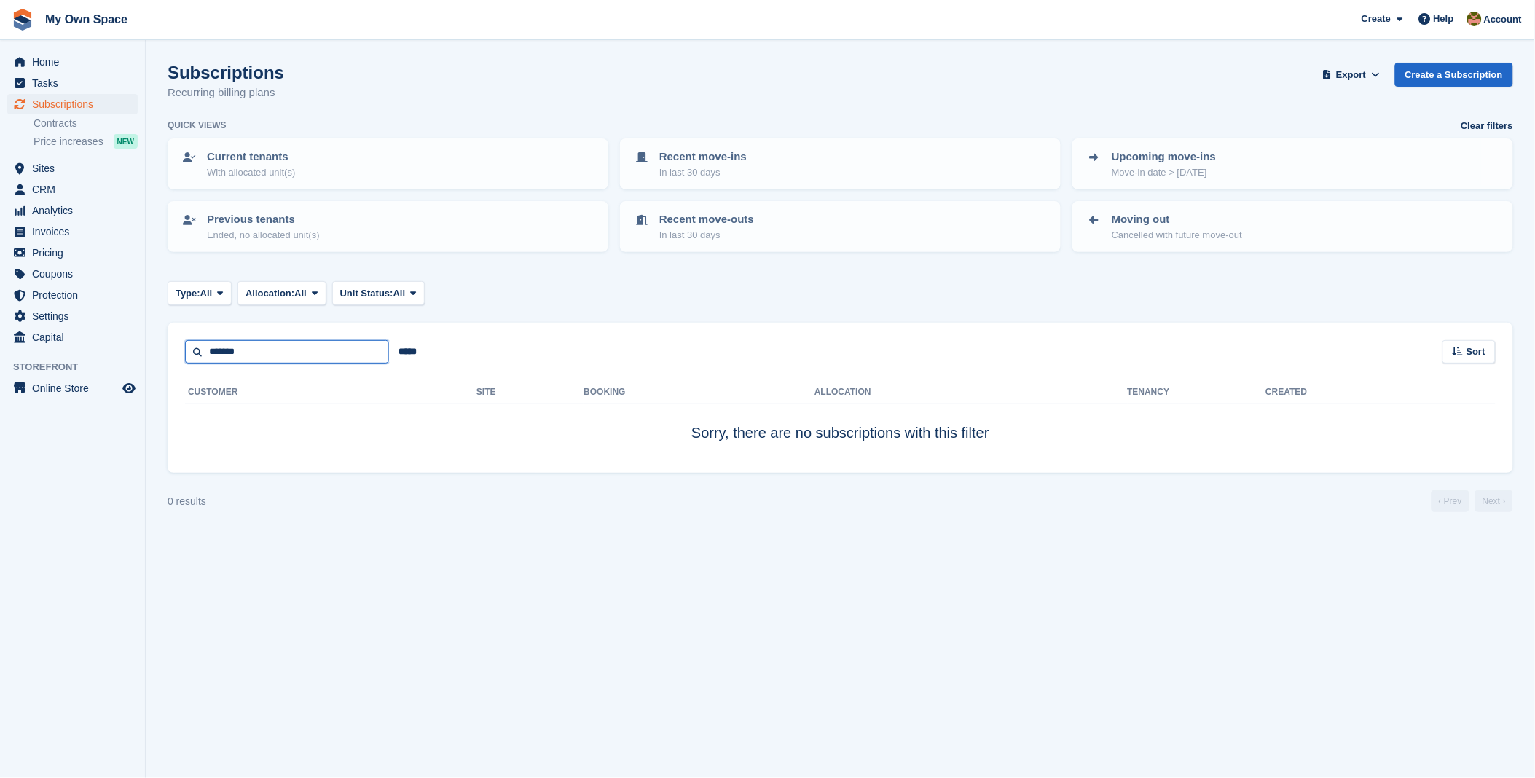
drag, startPoint x: 280, startPoint y: 348, endPoint x: -65, endPoint y: 332, distance: 345.0
click at [0, 332] on html "My Own Space Create Subscription Invoice Contact Deal Discount Page Help Chat S…" at bounding box center [767, 389] width 1535 height 778
type input "*"
type input "*******"
drag, startPoint x: 274, startPoint y: 357, endPoint x: 57, endPoint y: 325, distance: 219.5
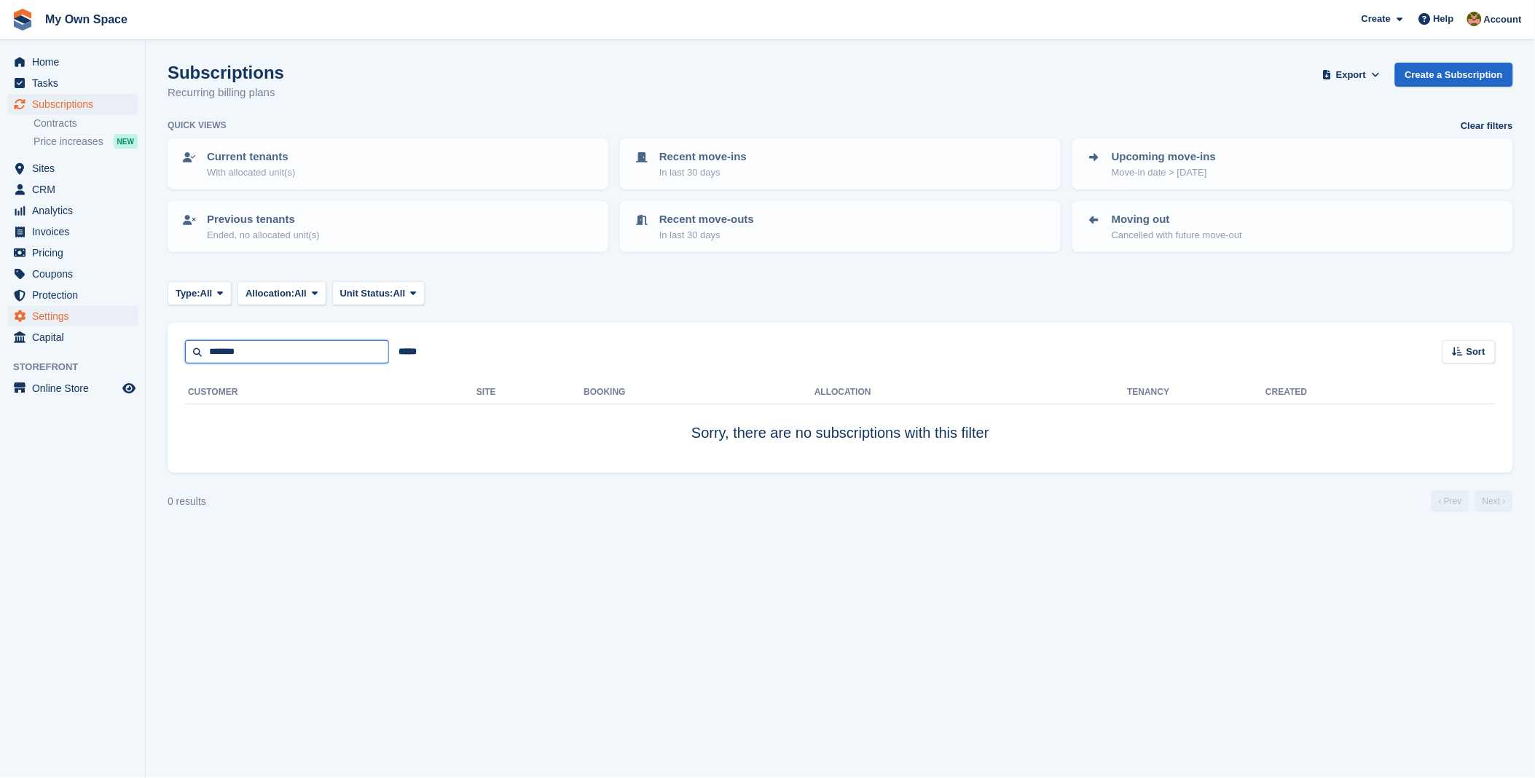
click at [57, 325] on div "Home Tasks Subscriptions Subscriptions Subscriptions Contracts Price increases …" at bounding box center [767, 389] width 1535 height 778
type input "******"
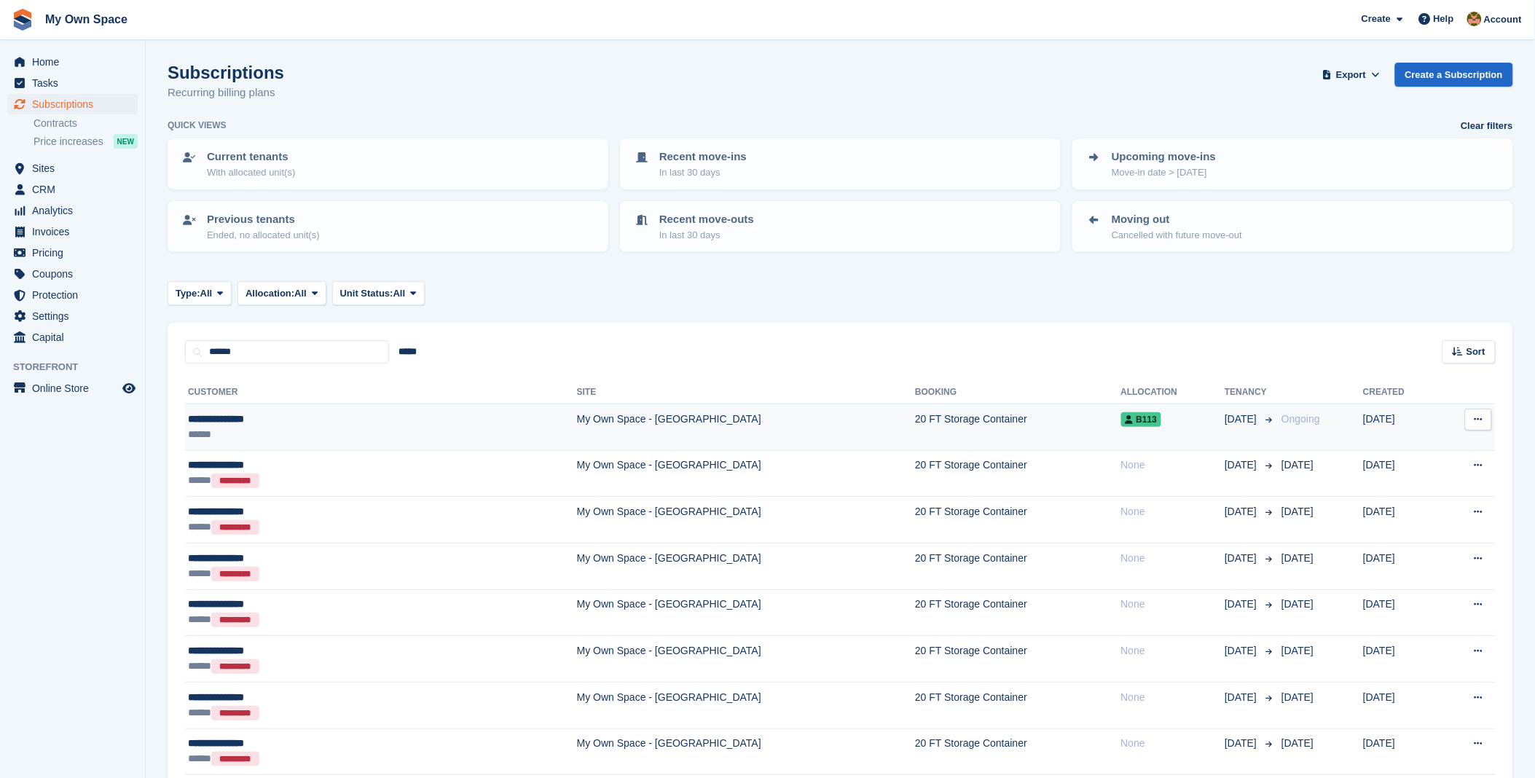
click at [251, 412] on div "**********" at bounding box center [293, 419] width 211 height 15
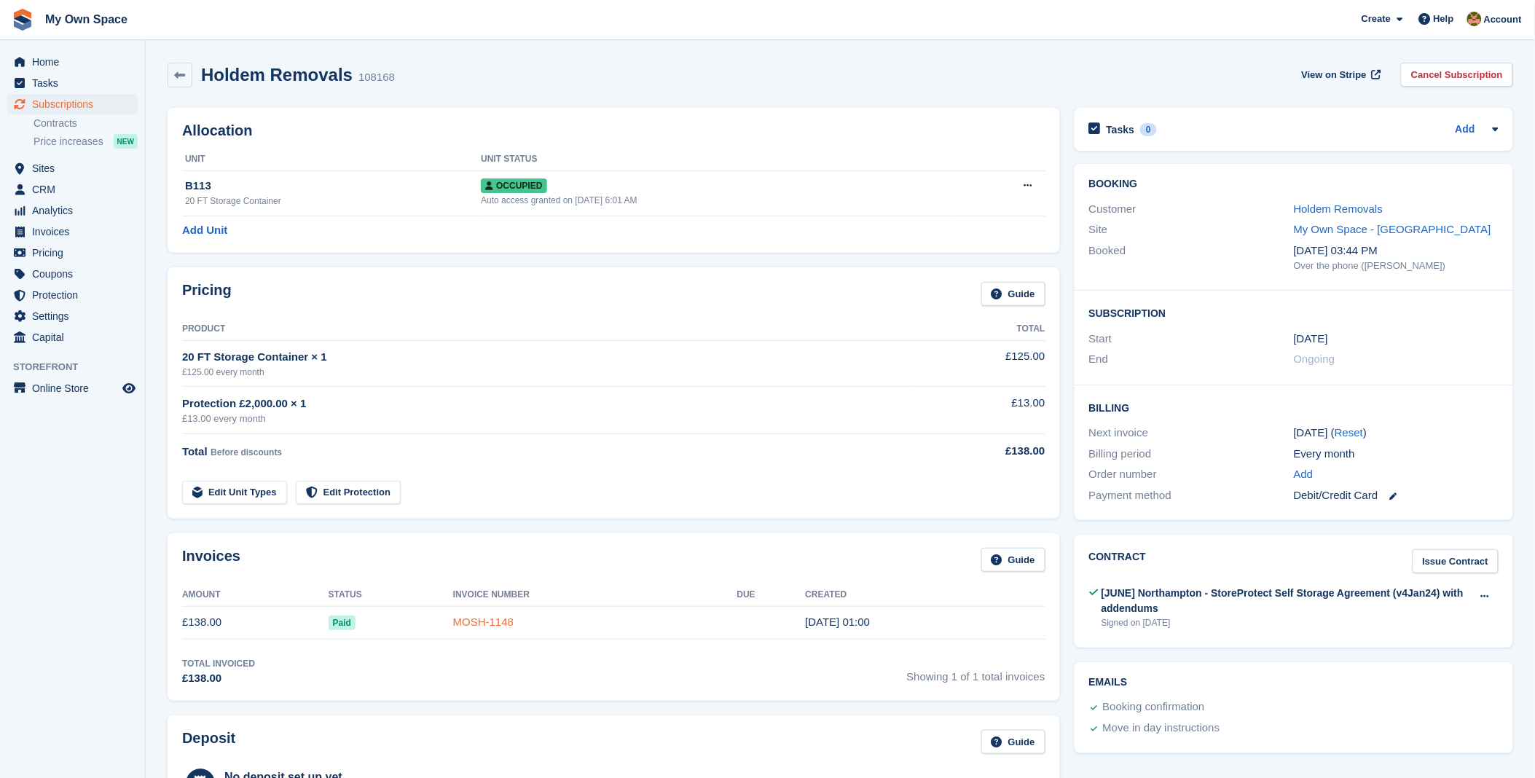
click at [461, 628] on link "MOSH-1148" at bounding box center [483, 622] width 60 height 12
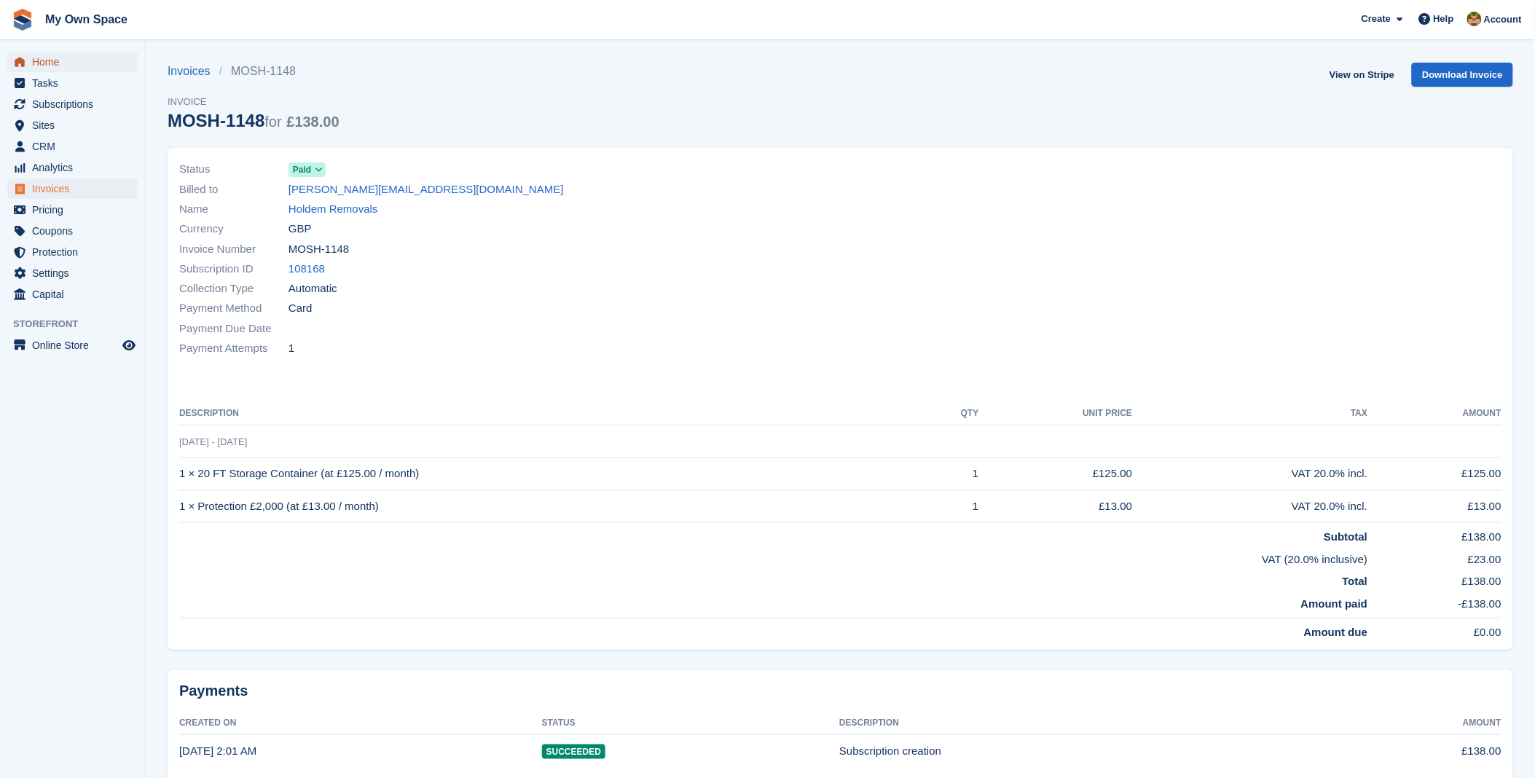
click at [47, 68] on span "Home" at bounding box center [75, 62] width 87 height 20
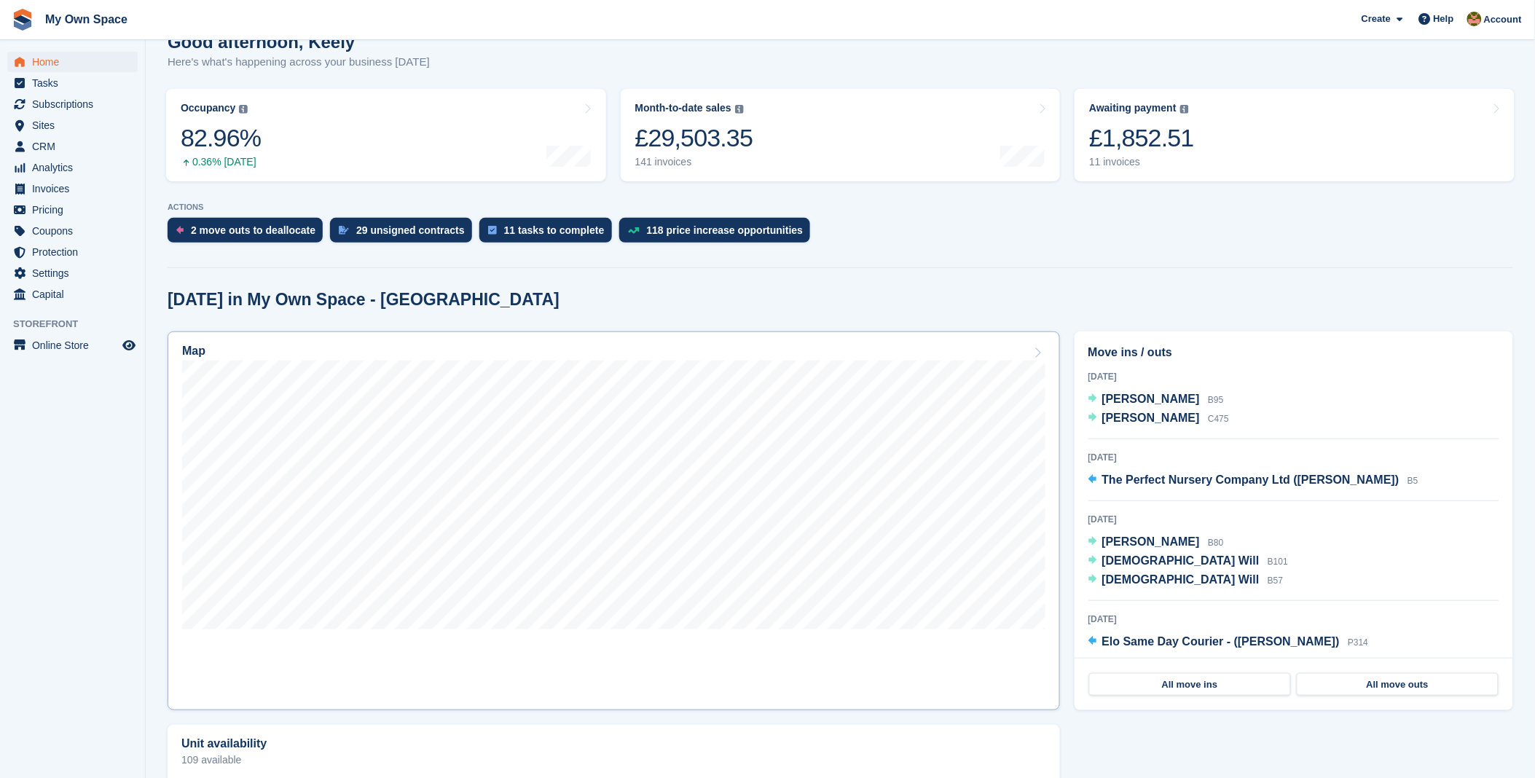
scroll to position [162, 0]
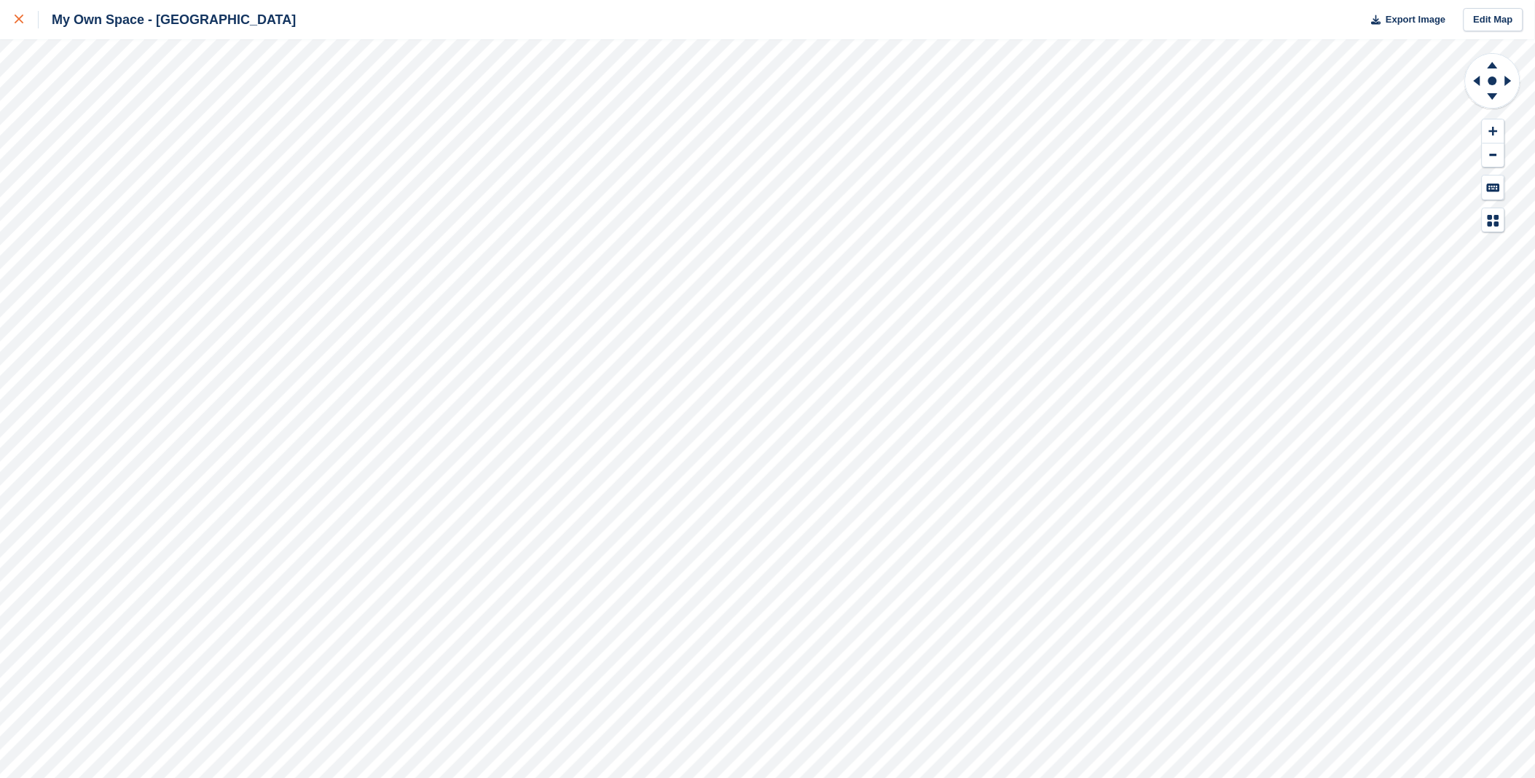
click at [19, 20] on icon at bounding box center [19, 19] width 9 height 9
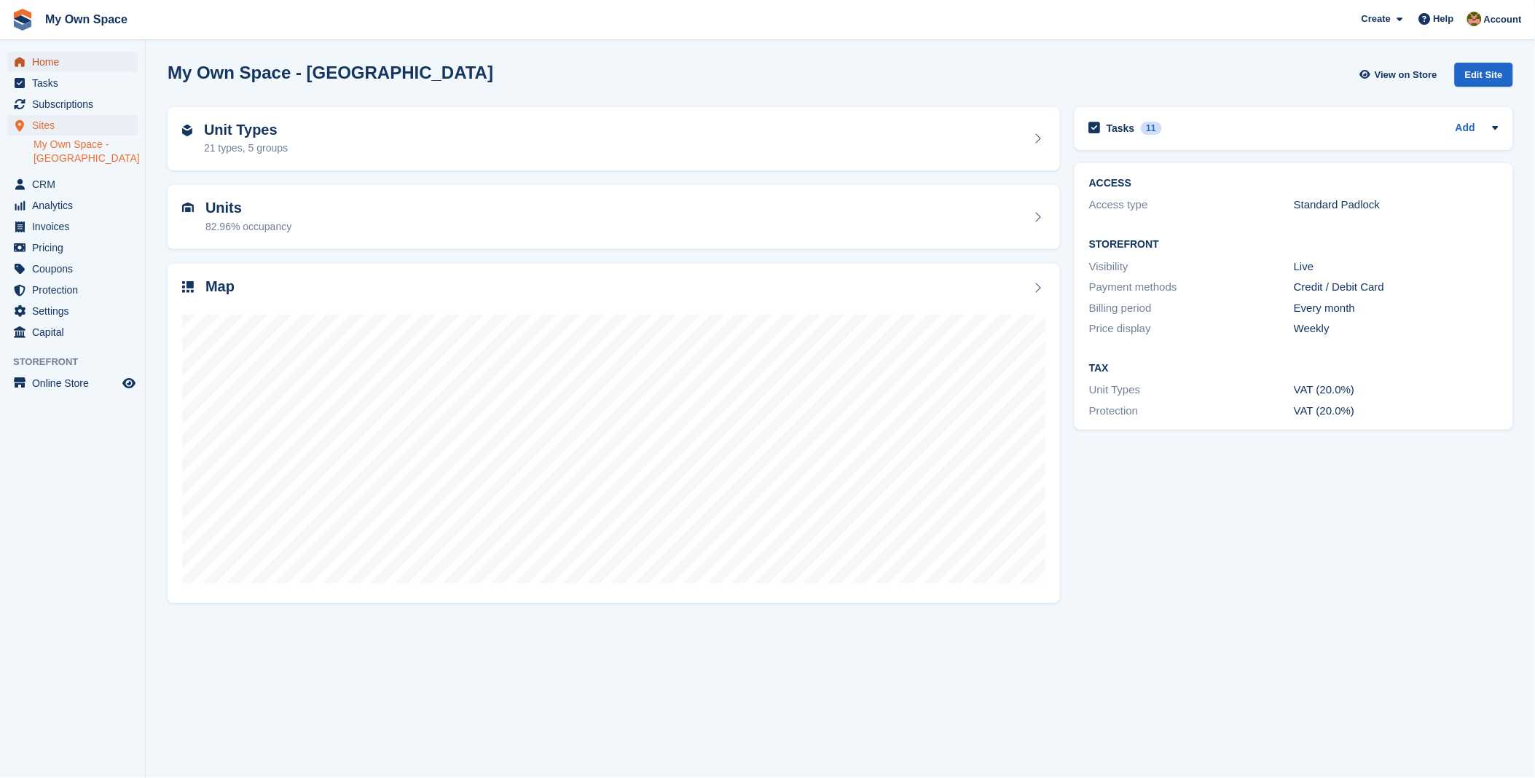
click at [39, 64] on span "Home" at bounding box center [75, 62] width 87 height 20
